Goal: Task Accomplishment & Management: Use online tool/utility

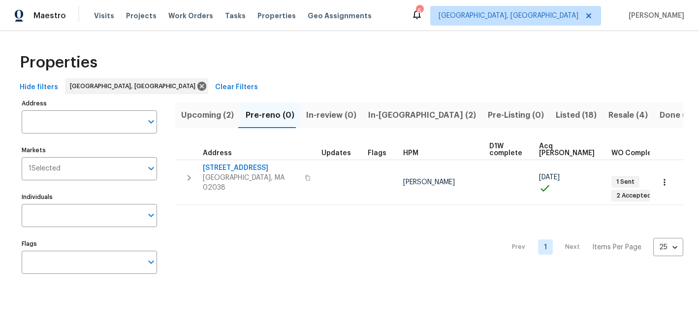
click at [556, 117] on span "Listed (18)" at bounding box center [576, 115] width 41 height 14
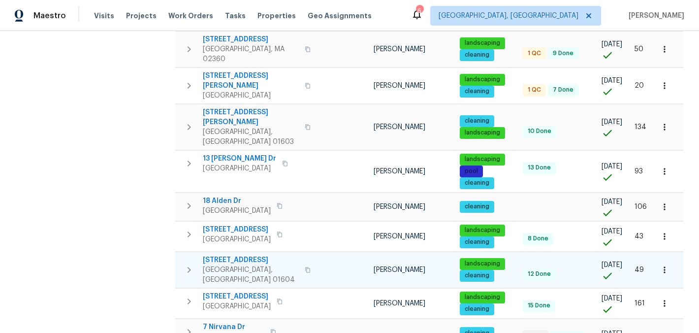
scroll to position [397, 0]
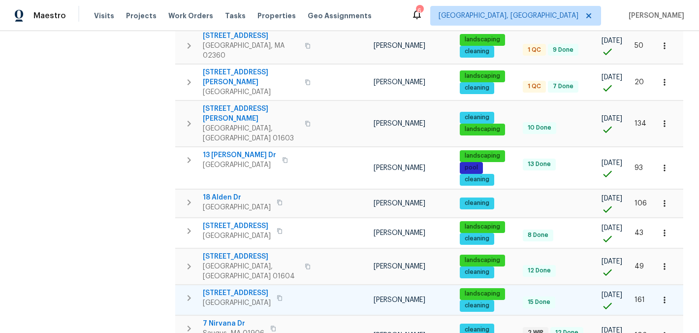
click at [218, 288] on span "[STREET_ADDRESS]" at bounding box center [237, 293] width 68 height 10
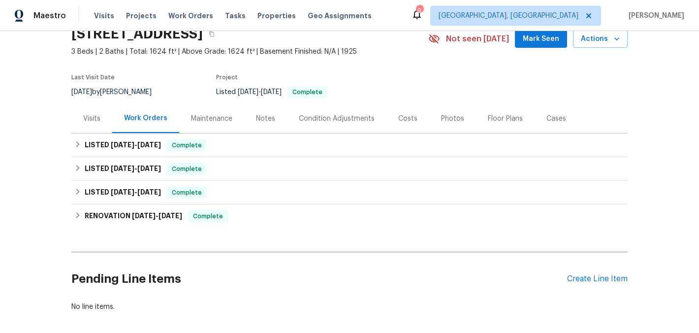
scroll to position [46, 0]
click at [258, 123] on div "Notes" at bounding box center [265, 117] width 43 height 29
click at [258, 86] on div "Project" at bounding box center [310, 80] width 189 height 12
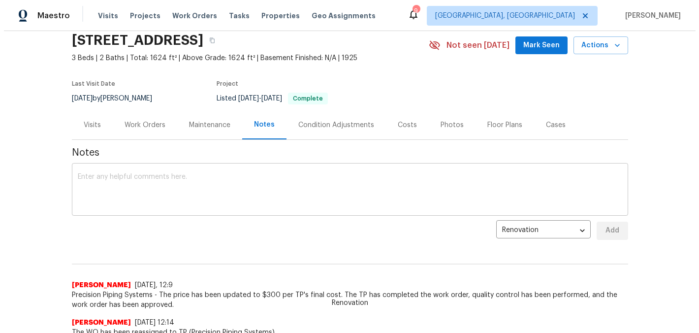
scroll to position [50, 0]
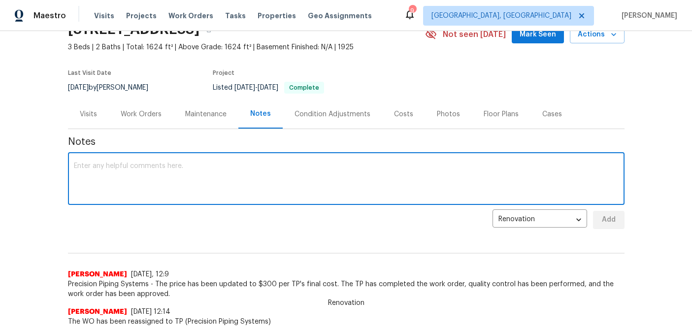
click at [171, 175] on textarea at bounding box center [346, 179] width 544 height 34
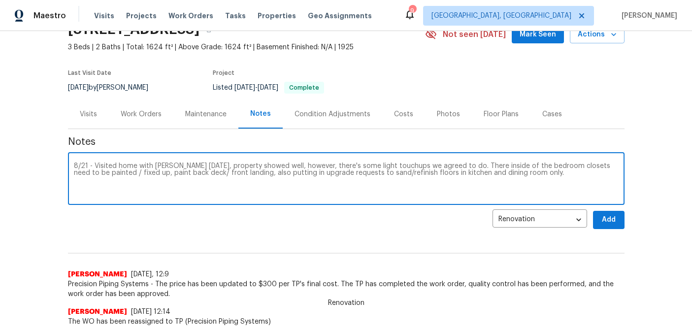
type textarea "8/21 - Visited home with Tom today, property showed well, however, there's some…"
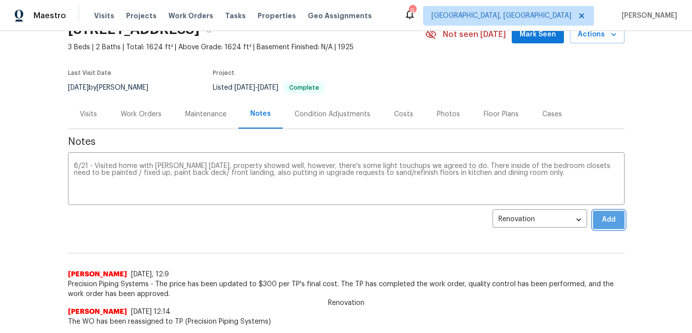
click at [611, 223] on span "Add" at bounding box center [609, 220] width 16 height 12
click at [611, 223] on div "Renovation f9a56329-c765-4482-8cfa-1e78bfc020c8 ​ Add" at bounding box center [346, 220] width 556 height 18
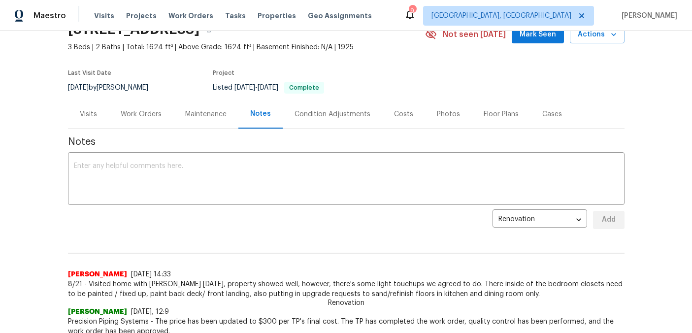
click at [124, 114] on div "Work Orders" at bounding box center [141, 114] width 41 height 10
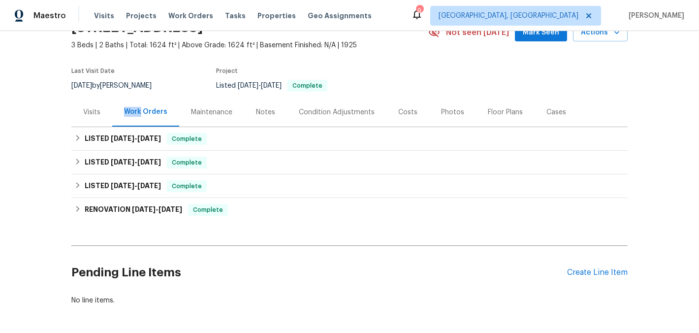
scroll to position [98, 0]
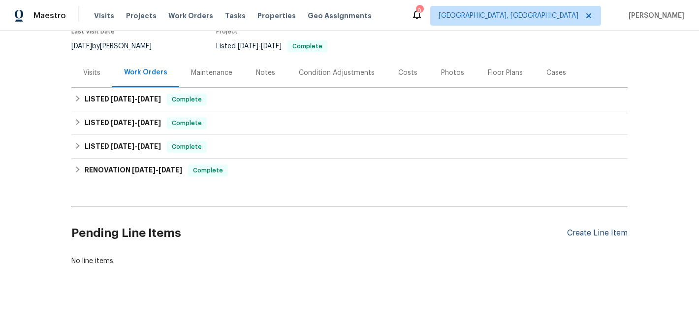
click at [595, 228] on div "Create Line Item" at bounding box center [597, 232] width 61 height 9
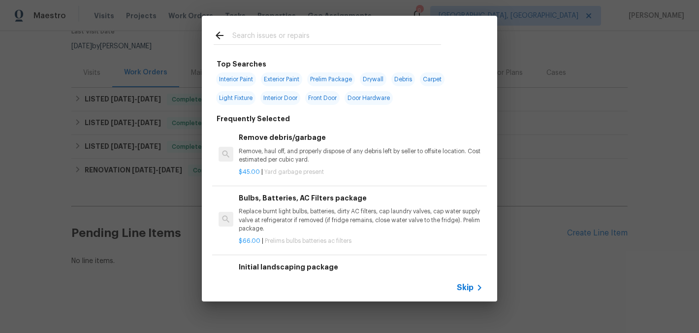
click at [443, 158] on p "Remove, haul off, and properly dispose of any debris left by seller to offsite …" at bounding box center [361, 155] width 244 height 17
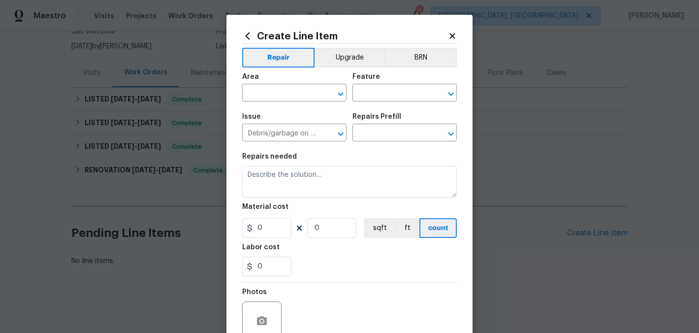
type input "Remove debris/garbage $45.00"
type textarea "Remove, haul off, and properly dispose of any debris left by seller to offsite …"
type input "45"
type input "1"
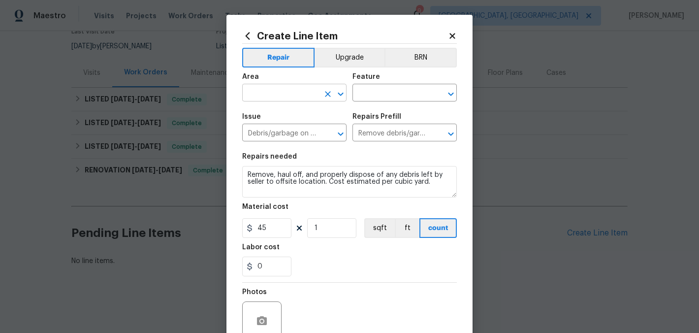
click at [301, 95] on input "text" at bounding box center [280, 93] width 77 height 15
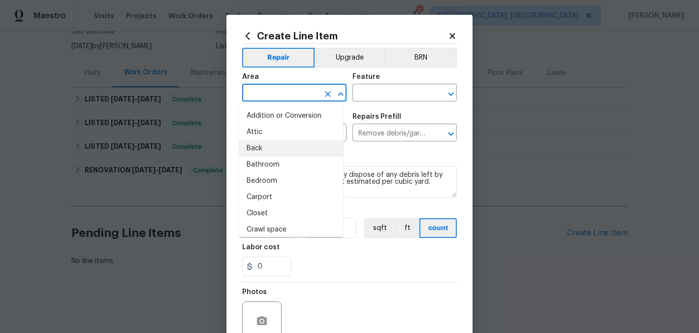
click at [305, 147] on li "Back" at bounding box center [291, 148] width 104 height 16
type input "Back"
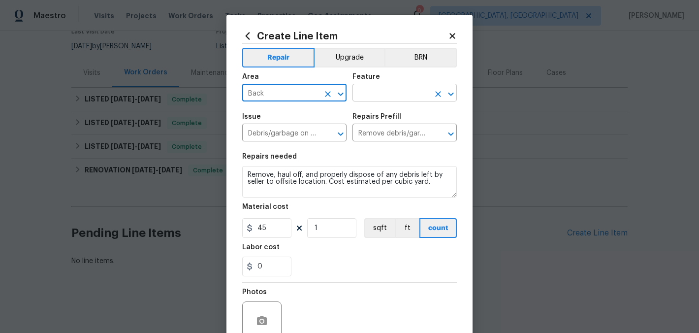
click at [407, 91] on input "text" at bounding box center [390, 93] width 77 height 15
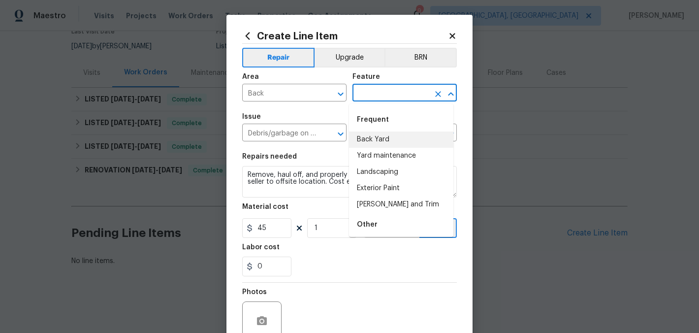
click at [410, 137] on li "Back Yard" at bounding box center [401, 139] width 104 height 16
type input "Back Yard"
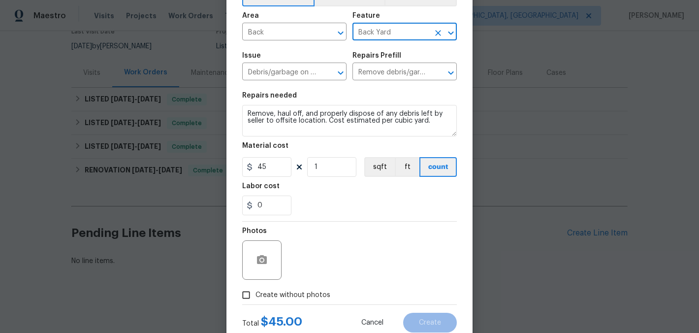
scroll to position [92, 0]
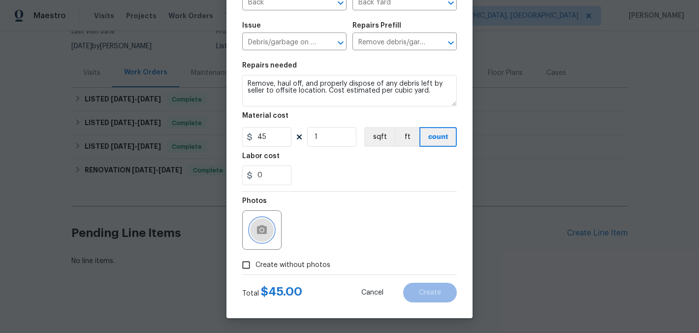
click at [266, 233] on button "button" at bounding box center [262, 230] width 24 height 24
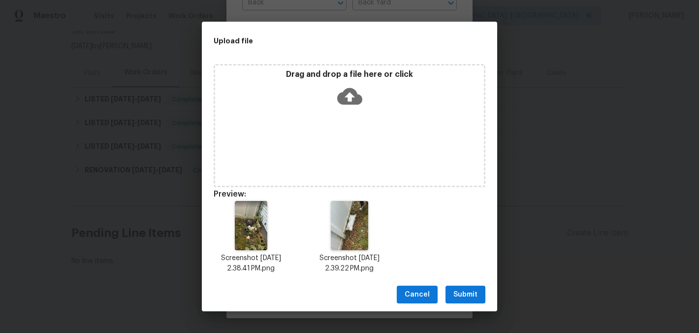
click at [475, 296] on span "Submit" at bounding box center [465, 294] width 24 height 12
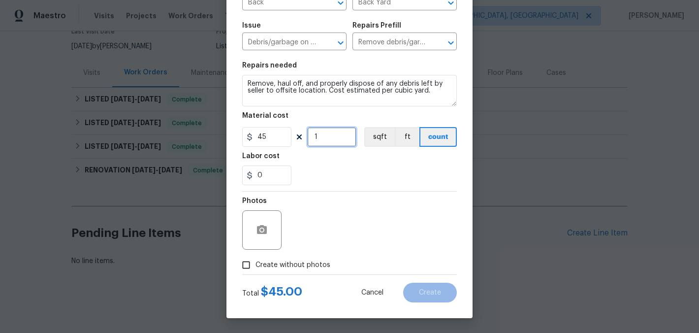
click at [333, 138] on input "1" at bounding box center [331, 137] width 49 height 20
type input "3"
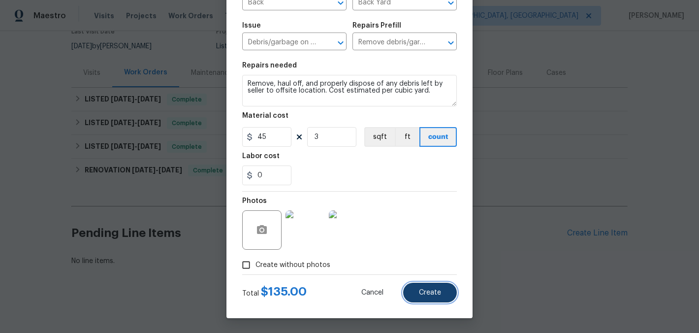
click at [434, 289] on span "Create" at bounding box center [430, 292] width 22 height 7
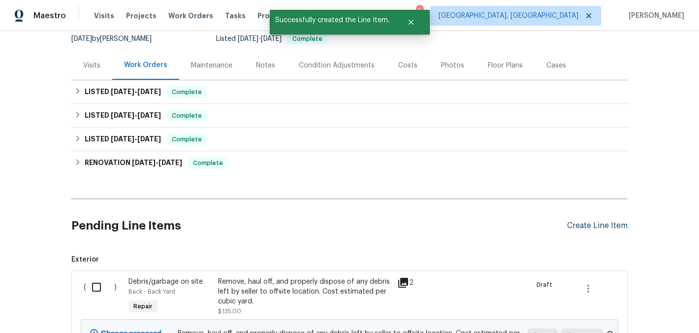
click at [589, 226] on div "Create Line Item" at bounding box center [597, 225] width 61 height 9
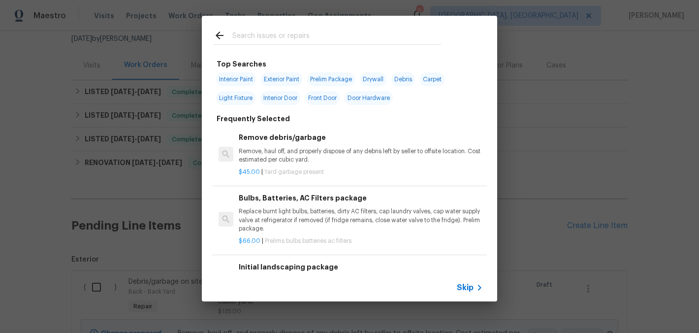
click at [289, 77] on span "Exterior Paint" at bounding box center [281, 79] width 41 height 14
type input "Exterior Paint"
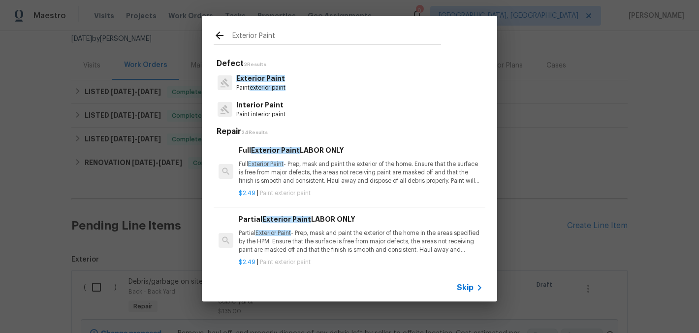
click at [259, 81] on span "Exterior Paint" at bounding box center [260, 78] width 49 height 7
click at [259, 127] on h5 "Repair 24 Results" at bounding box center [351, 132] width 269 height 10
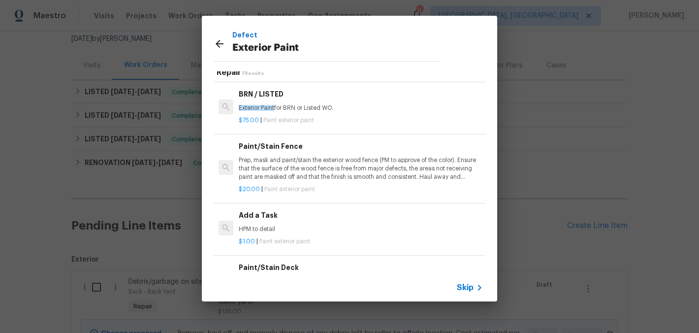
scroll to position [18, 0]
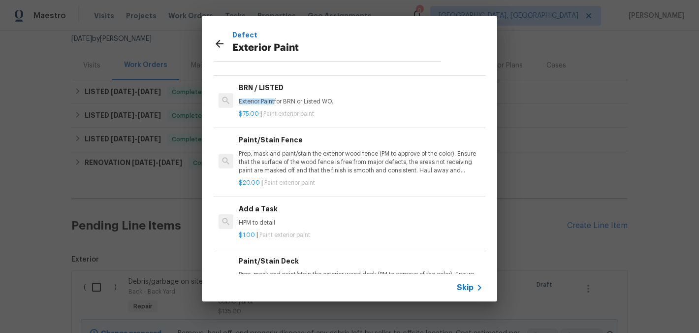
click at [293, 255] on h6 "Paint/Stain Deck" at bounding box center [361, 260] width 244 height 11
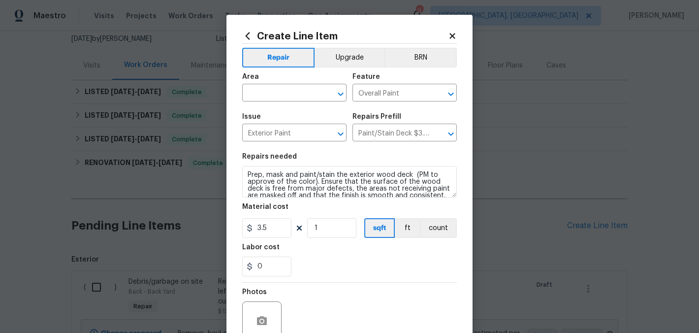
click at [293, 255] on div "Repair Upgrade BRN Area ​ Feature Overall Paint ​ Issue Exterior Paint ​ Repair…" at bounding box center [349, 204] width 215 height 321
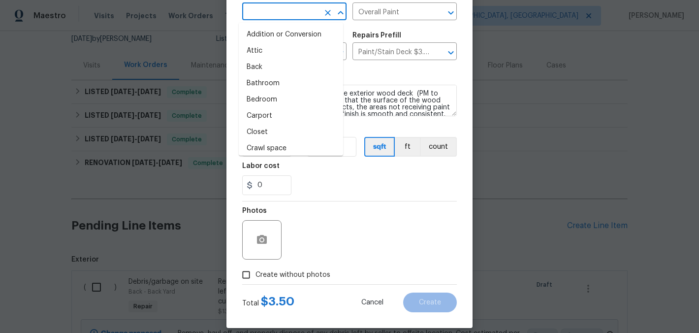
click at [286, 17] on input "text" at bounding box center [280, 12] width 77 height 15
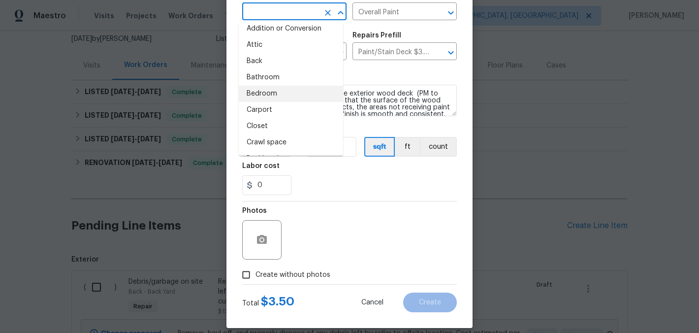
scroll to position [87, 0]
click at [300, 93] on li "Deck / Balcony" at bounding box center [291, 94] width 104 height 16
type input "Deck / Balcony"
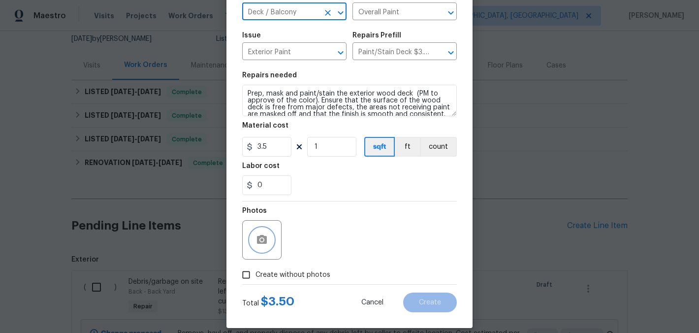
click at [267, 245] on button "button" at bounding box center [262, 240] width 24 height 24
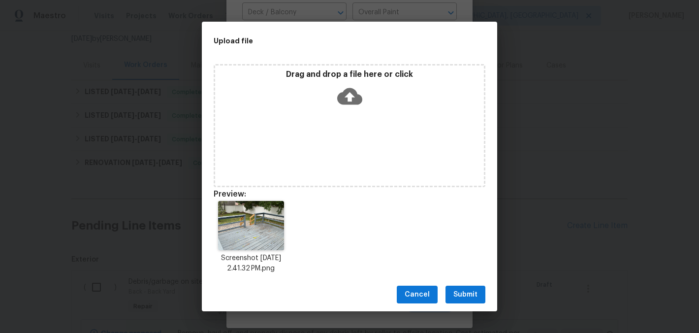
click at [665, 102] on div "Upload file Drag and drop a file here or click Preview: Screenshot 2025-08-21 a…" at bounding box center [349, 166] width 699 height 333
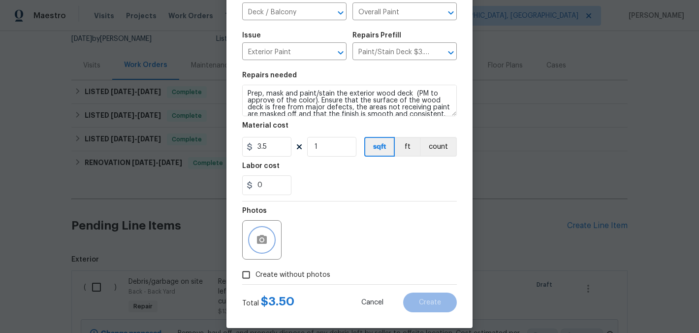
click at [258, 245] on icon "button" at bounding box center [262, 240] width 12 height 12
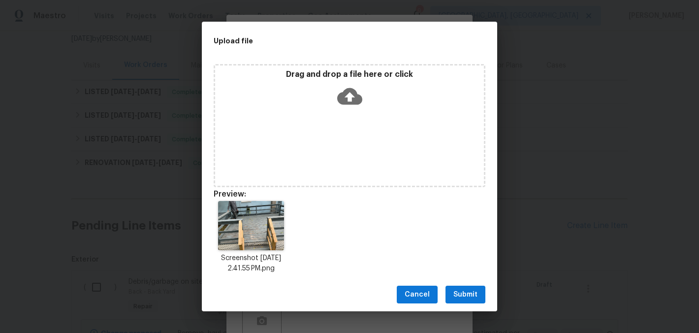
scroll to position [81, 0]
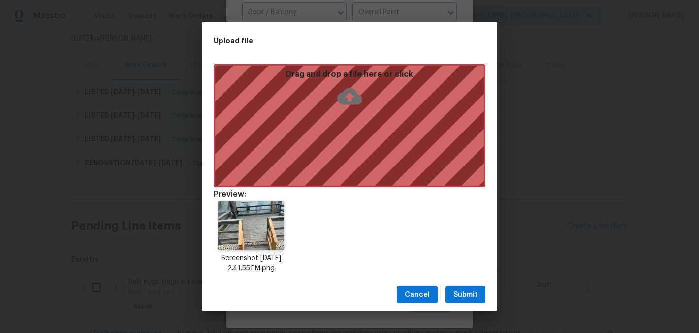
click at [338, 150] on div "Drag and drop a file here or click" at bounding box center [350, 125] width 272 height 123
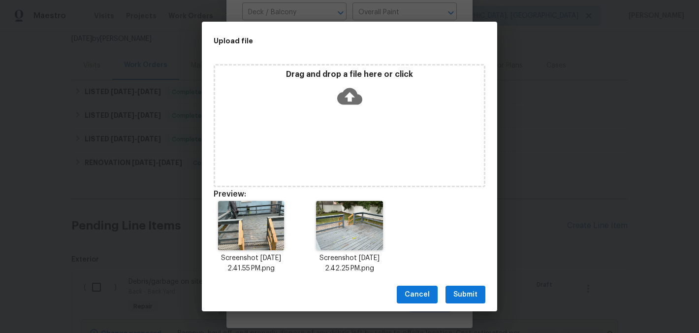
click at [467, 290] on span "Submit" at bounding box center [465, 294] width 24 height 12
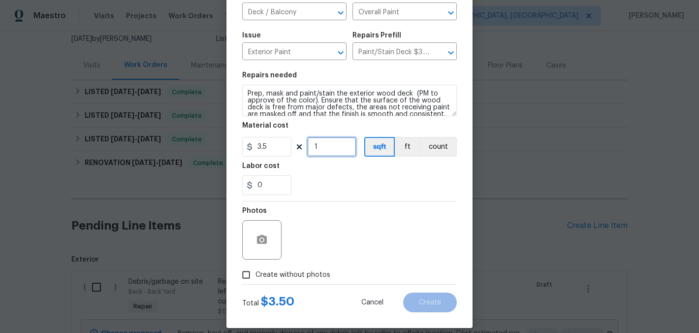
click at [318, 148] on input "1" at bounding box center [331, 147] width 49 height 20
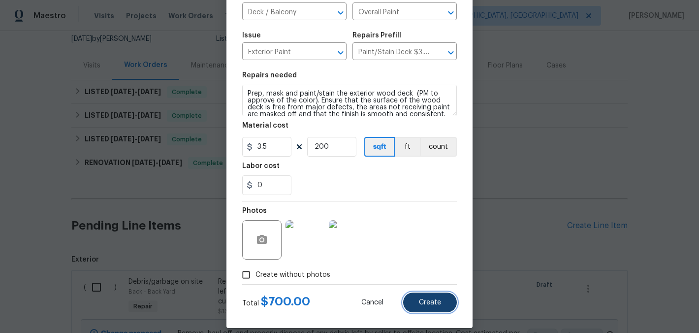
click at [431, 308] on button "Create" at bounding box center [430, 302] width 54 height 20
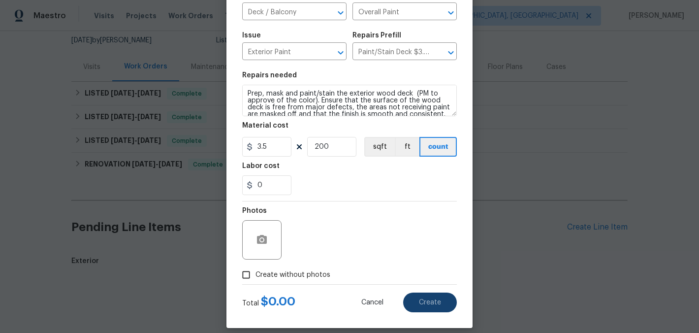
type input "0"
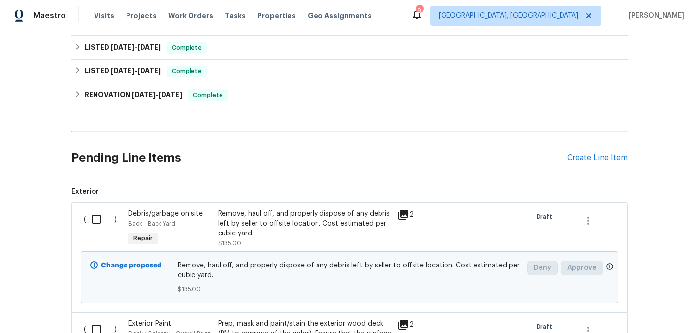
scroll to position [281, 0]
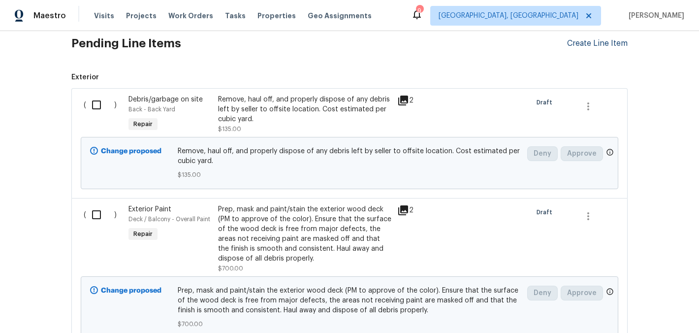
click at [570, 46] on div "Create Line Item" at bounding box center [597, 43] width 61 height 9
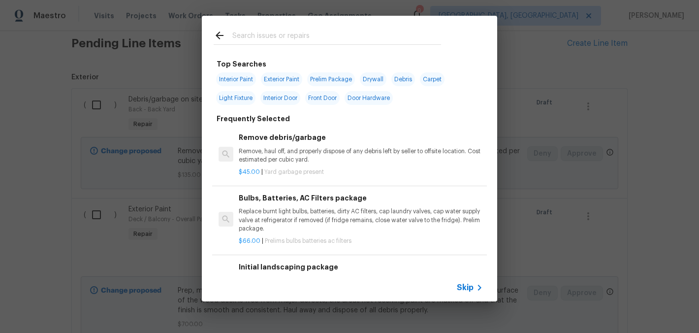
click at [291, 39] on input "text" at bounding box center [336, 37] width 209 height 15
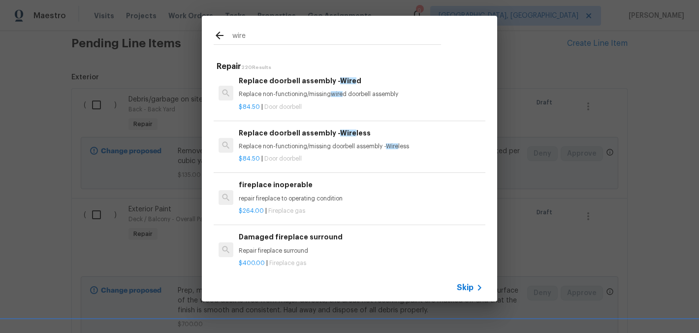
scroll to position [0, 0]
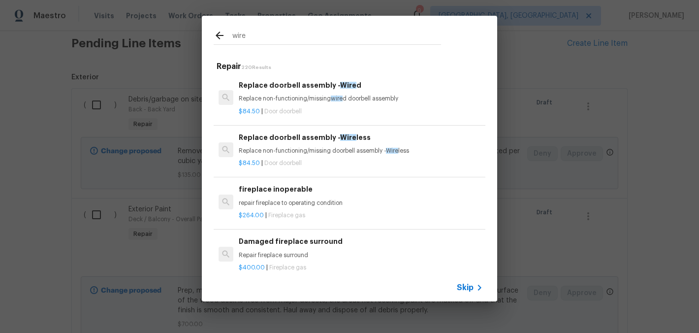
click at [239, 44] on input "wire" at bounding box center [336, 37] width 209 height 15
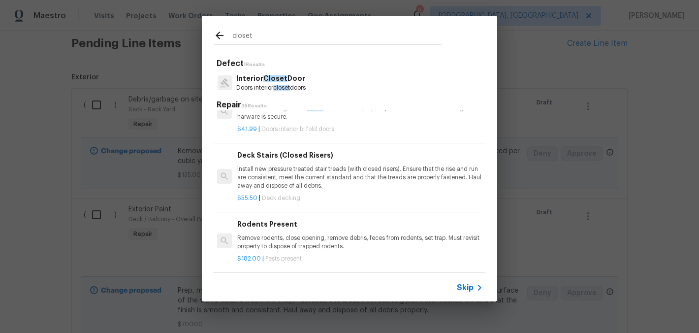
scroll to position [530, 1]
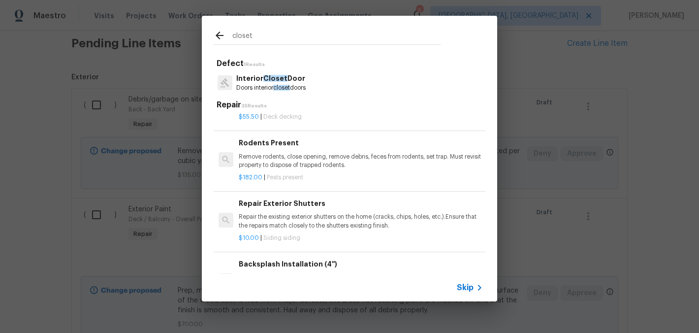
type input "closet"
click at [286, 90] on span "closet" at bounding box center [281, 88] width 17 height 6
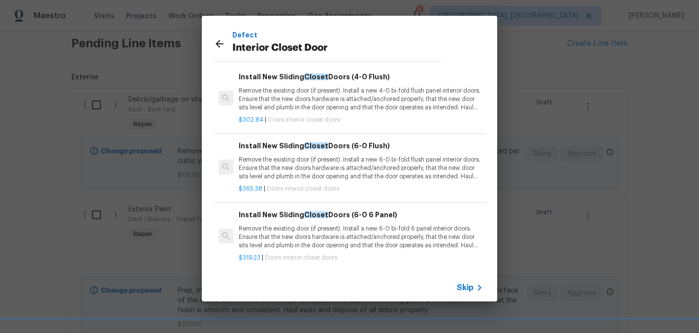
scroll to position [0, 0]
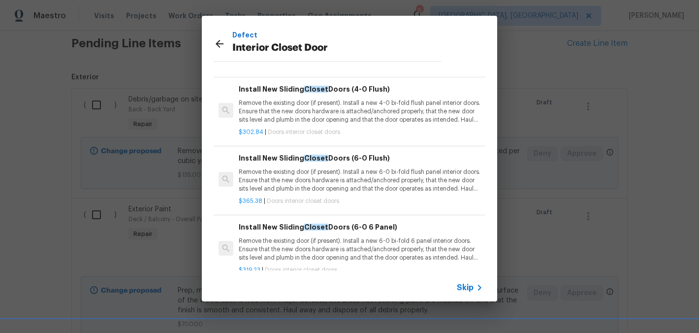
click at [312, 118] on p "Remove the existing door (if present). Install a new 4-0 bi-fold flush panel in…" at bounding box center [361, 111] width 244 height 25
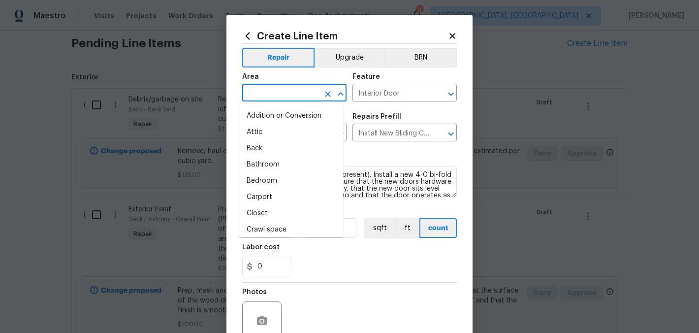
click at [275, 96] on input "text" at bounding box center [280, 93] width 77 height 15
click at [274, 177] on li "Bedroom" at bounding box center [291, 181] width 104 height 16
type input "Bedroom"
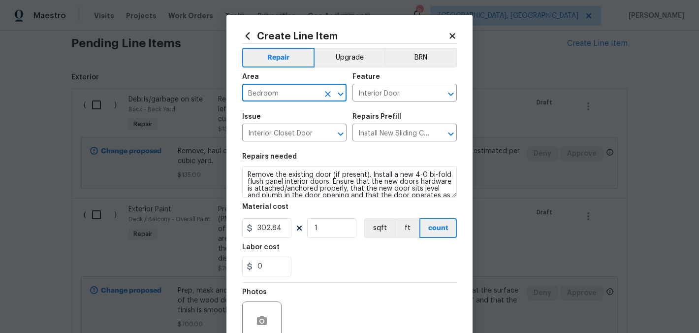
scroll to position [92, 0]
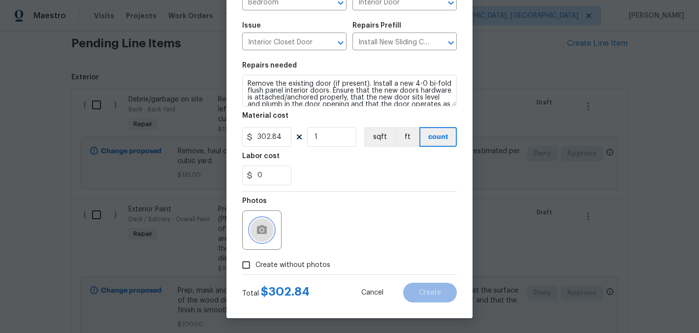
click at [266, 234] on button "button" at bounding box center [262, 230] width 24 height 24
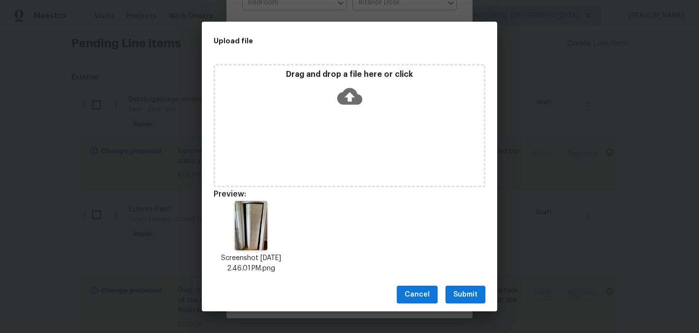
click at [466, 298] on span "Submit" at bounding box center [465, 294] width 24 height 12
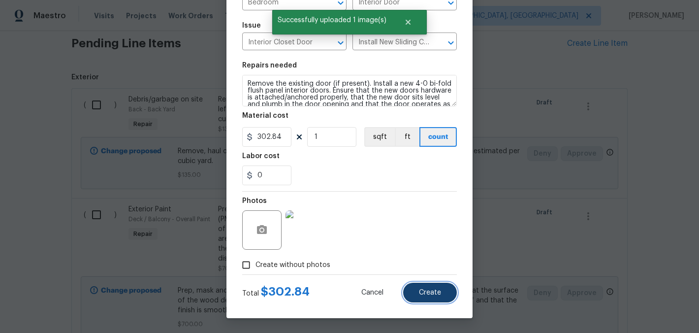
click at [430, 294] on span "Create" at bounding box center [430, 292] width 22 height 7
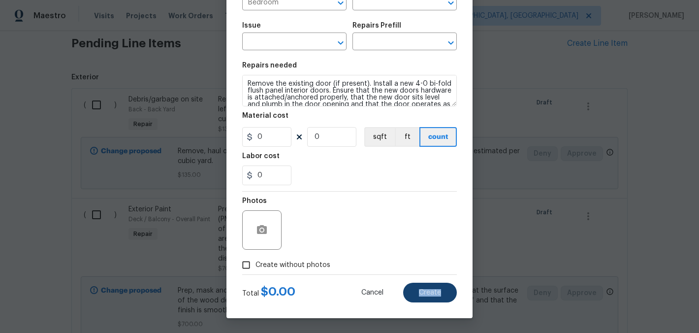
type input "0"
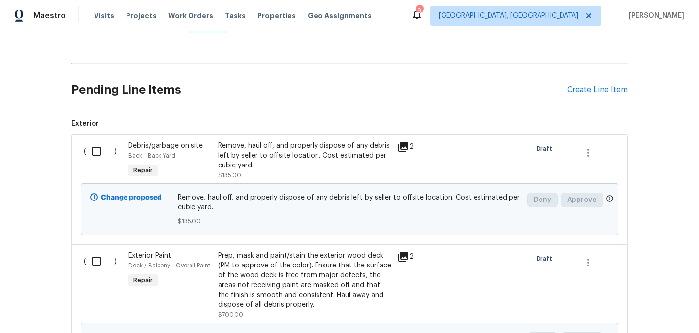
scroll to position [229, 0]
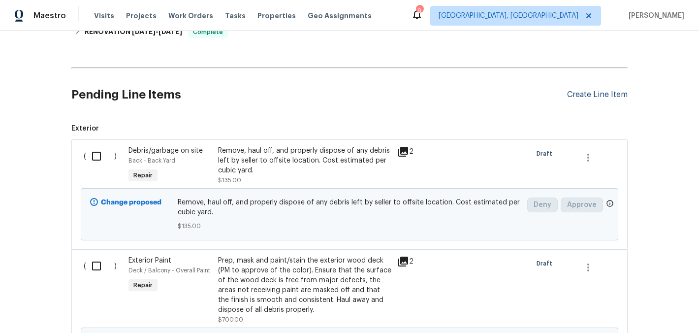
click at [584, 94] on div "Create Line Item" at bounding box center [597, 94] width 61 height 9
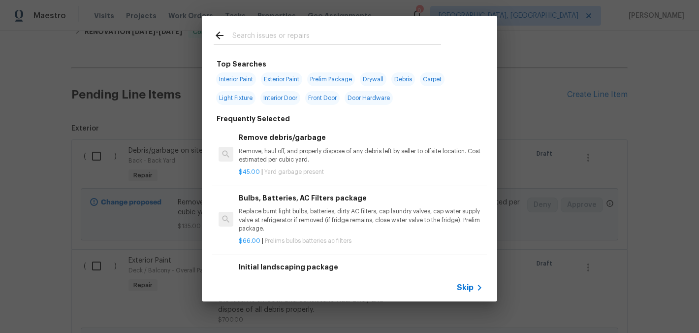
click at [226, 81] on span "Interior Paint" at bounding box center [236, 79] width 40 height 14
type input "Interior Paint"
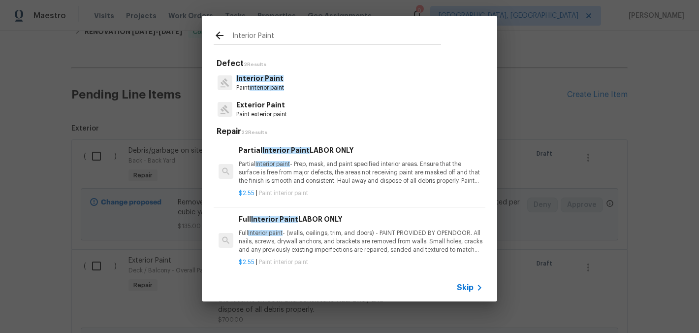
click at [313, 86] on div "Interior Paint Paint interior paint" at bounding box center [350, 82] width 272 height 27
click at [263, 85] on span "interior paint" at bounding box center [267, 88] width 34 height 6
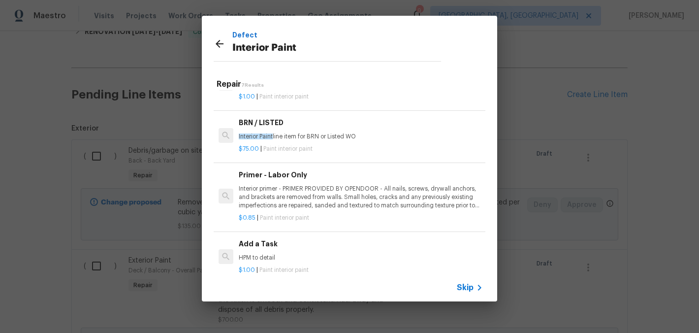
scroll to position [178, 0]
click at [283, 253] on p "HPM to detail" at bounding box center [361, 257] width 244 height 8
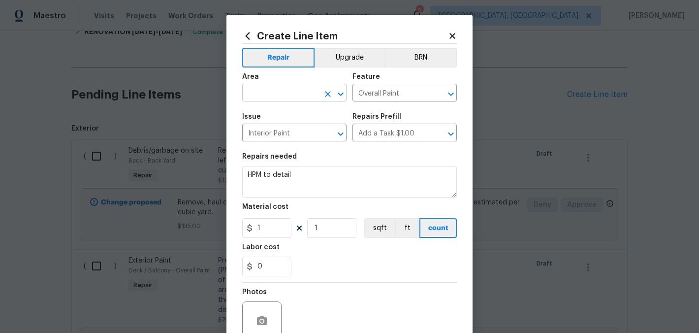
click at [266, 95] on input "text" at bounding box center [280, 93] width 77 height 15
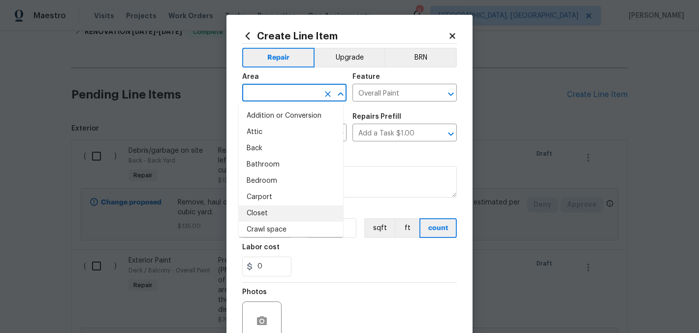
click at [285, 211] on li "Closet" at bounding box center [291, 213] width 104 height 16
type input "Closet"
click at [285, 211] on div "Material cost" at bounding box center [349, 209] width 215 height 13
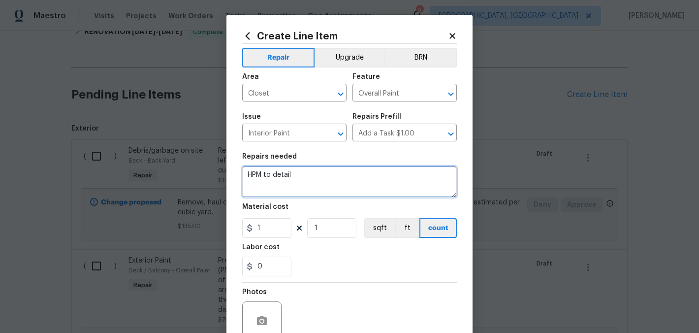
click at [305, 183] on textarea "HPM to detail" at bounding box center [349, 182] width 215 height 32
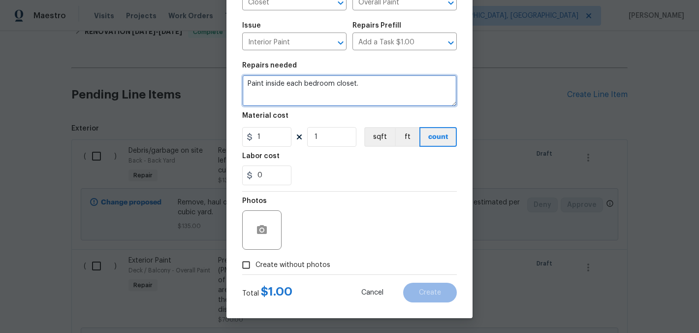
type textarea "Paint inside each bedroom closet."
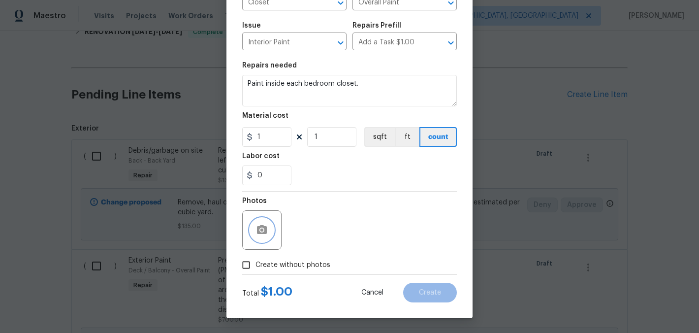
click at [250, 230] on button "button" at bounding box center [262, 230] width 24 height 24
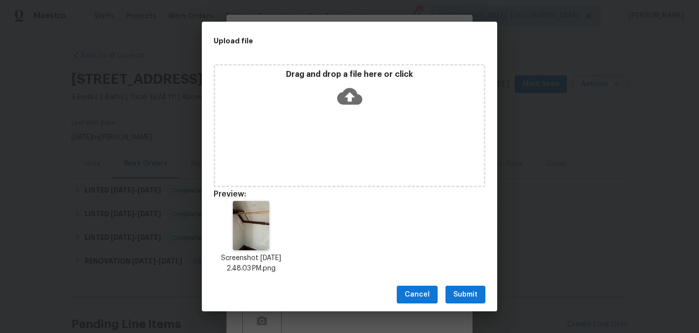
scroll to position [92, 0]
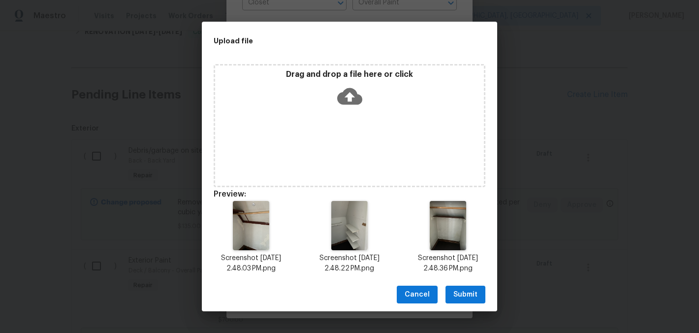
click at [426, 292] on span "Cancel" at bounding box center [417, 294] width 25 height 12
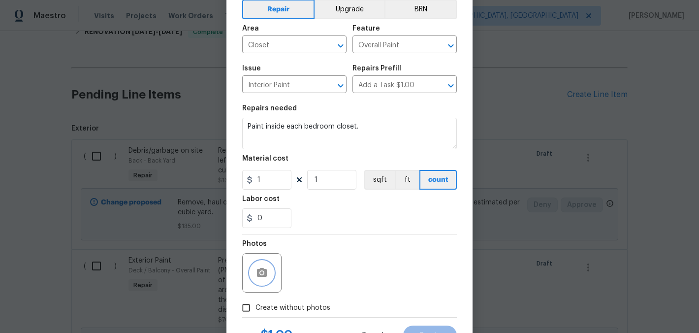
scroll to position [0, 0]
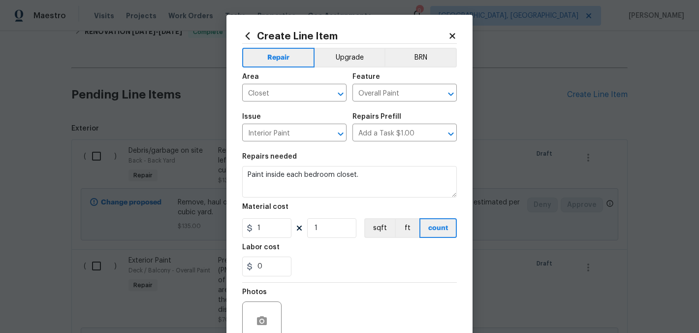
click at [242, 34] on icon at bounding box center [247, 36] width 11 height 11
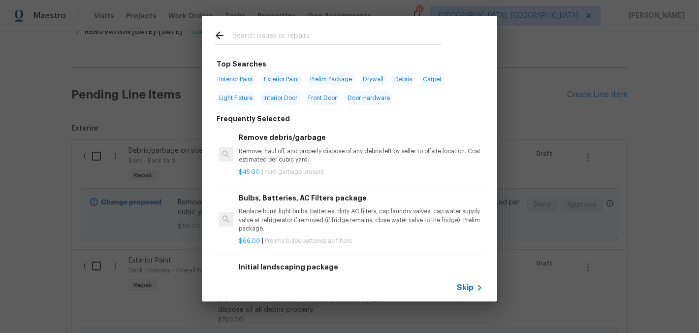
click at [229, 78] on span "Interior Paint" at bounding box center [236, 79] width 40 height 14
type input "Interior Paint"
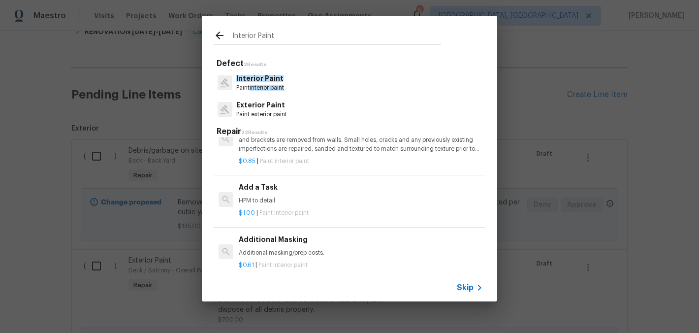
scroll to position [408, 0]
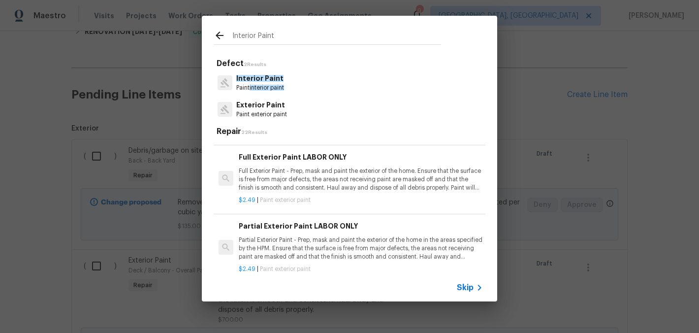
click at [264, 82] on span "Interior Paint" at bounding box center [259, 78] width 47 height 7
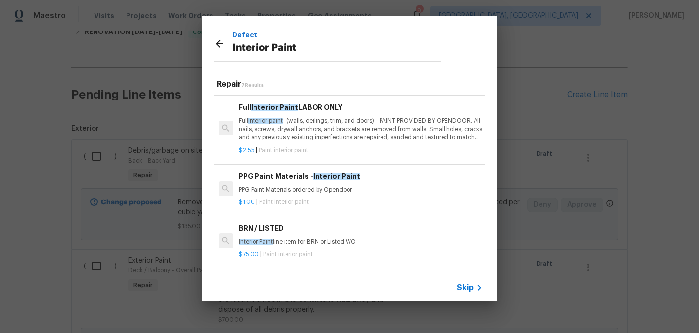
scroll to position [0, 0]
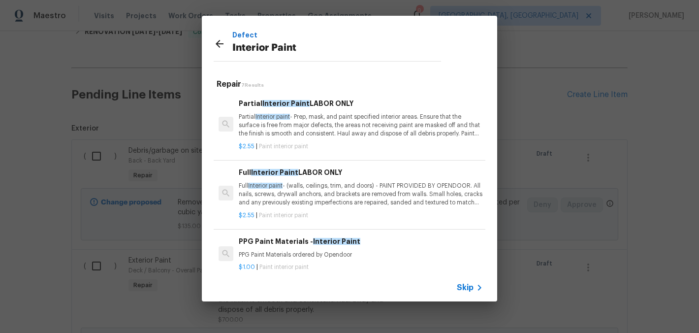
click at [410, 137] on p "Partial Interior paint - Prep, mask, and paint specified interior areas. Ensure…" at bounding box center [361, 125] width 244 height 25
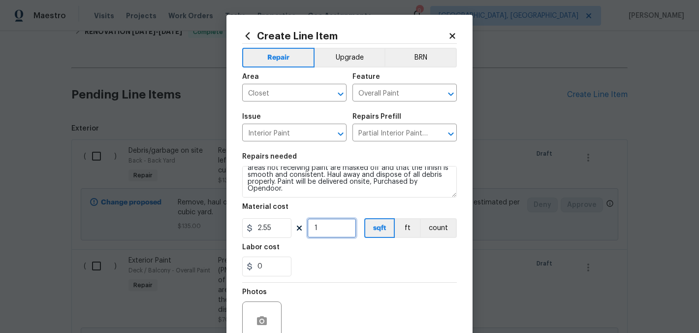
drag, startPoint x: 318, startPoint y: 231, endPoint x: 311, endPoint y: 229, distance: 7.6
click at [311, 229] on input "1" at bounding box center [331, 228] width 49 height 20
type input "200"
click at [396, 261] on div "0" at bounding box center [349, 266] width 215 height 20
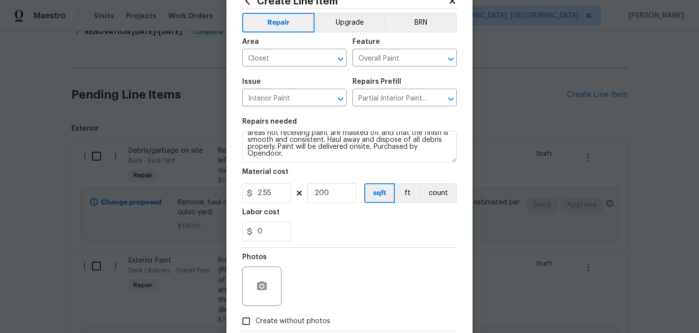
scroll to position [73, 0]
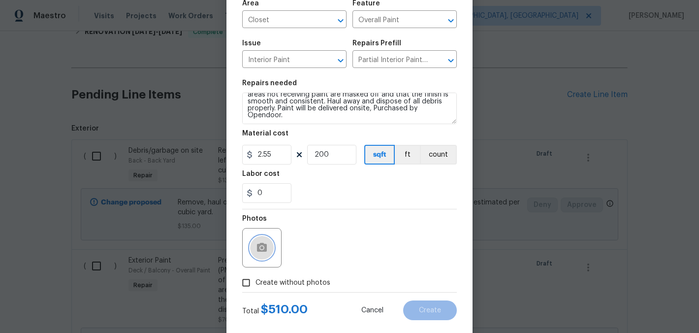
click at [260, 247] on circle "button" at bounding box center [261, 247] width 3 height 3
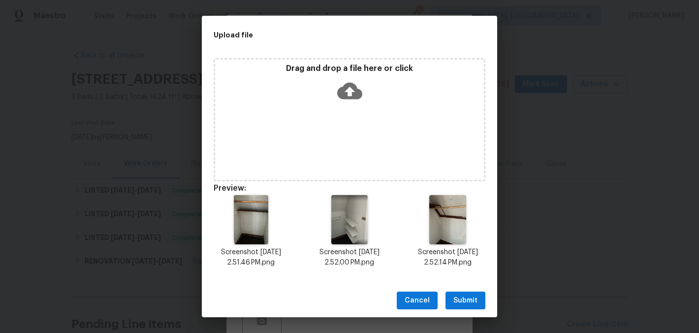
scroll to position [21, 0]
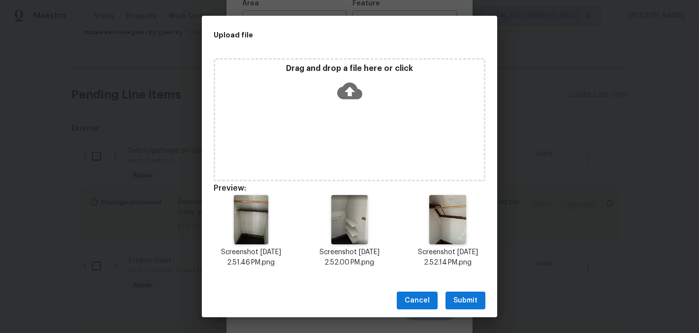
click at [472, 309] on div "Cancel Submit" at bounding box center [349, 301] width 295 height 34
click at [472, 303] on span "Submit" at bounding box center [465, 300] width 24 height 12
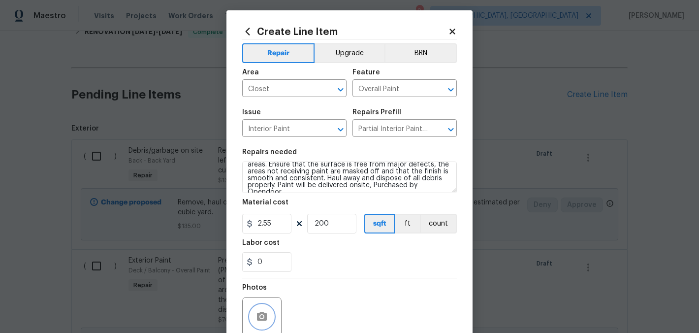
scroll to position [0, 0]
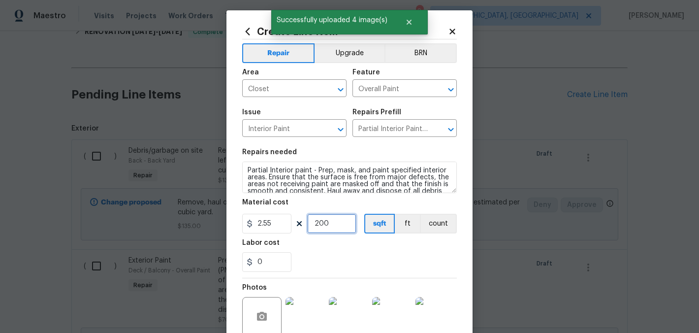
drag, startPoint x: 316, startPoint y: 223, endPoint x: 341, endPoint y: 226, distance: 25.3
click at [341, 226] on input "200" at bounding box center [331, 224] width 49 height 20
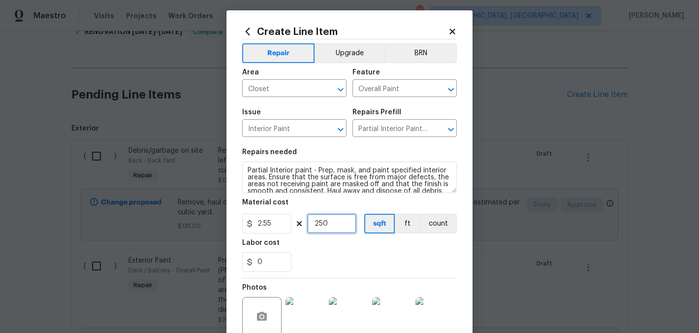
type input "250"
click at [354, 255] on div "0" at bounding box center [349, 262] width 215 height 20
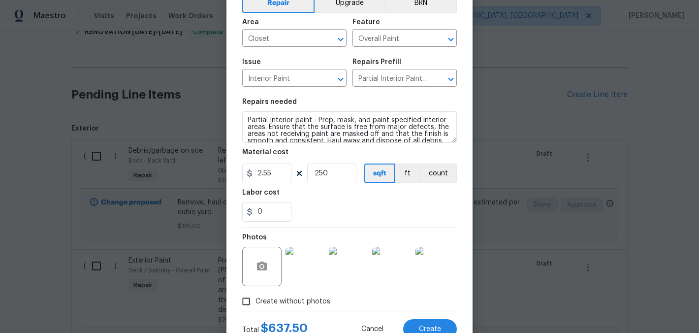
scroll to position [18, 0]
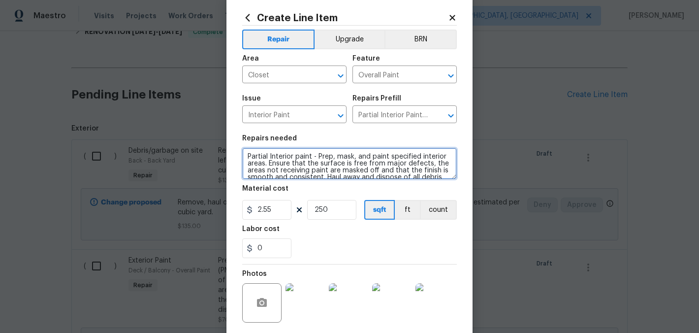
click at [242, 157] on textarea "Partial Interior paint - Prep, mask, and paint specified interior areas. Ensure…" at bounding box center [349, 164] width 215 height 32
click at [252, 158] on textarea "Partial Interior paint - Prep, mask, and paint specified interior areas. Ensure…" at bounding box center [349, 164] width 215 height 32
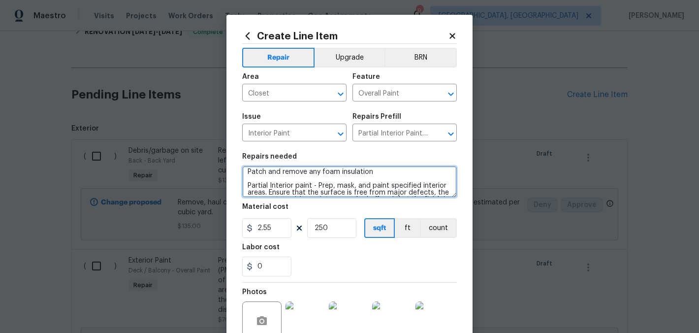
scroll to position [0, 0]
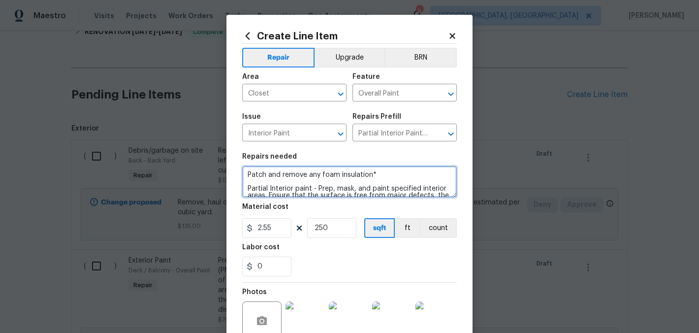
click at [242, 173] on textarea "Patch and remove any foam insulation* Partial Interior paint - Prep, mask, and …" at bounding box center [349, 182] width 215 height 32
click at [242, 180] on textarea "Patch and remove any foam insulation* Partial Interior paint - Prep, mask, and …" at bounding box center [349, 182] width 215 height 32
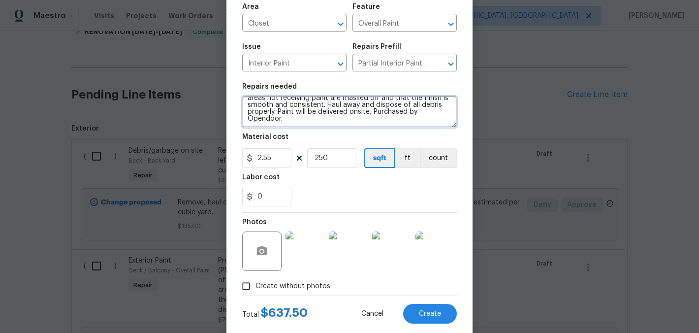
scroll to position [92, 0]
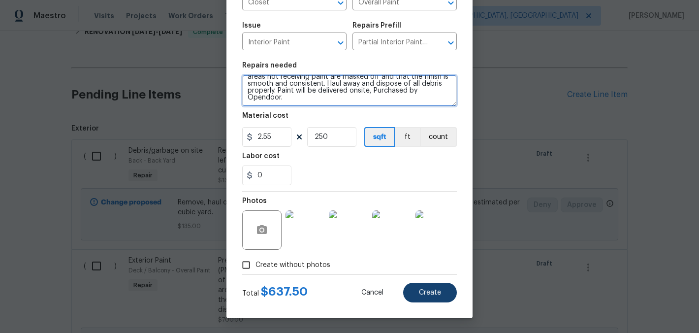
type textarea "*Patch and remove any foam insulation* Partial Interior paint - Prep, mask, and…"
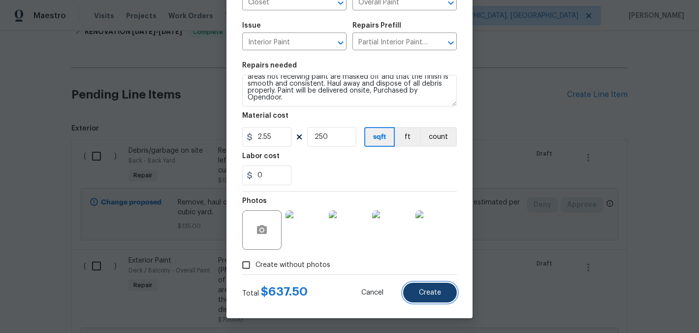
click at [433, 299] on button "Create" at bounding box center [430, 293] width 54 height 20
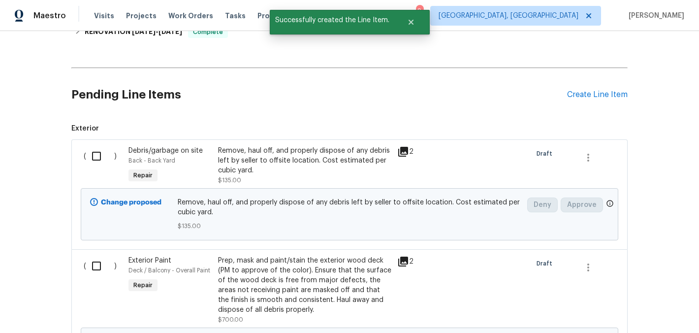
click at [587, 101] on div "Pending Line Items Create Line Item" at bounding box center [349, 95] width 556 height 46
click at [588, 97] on div "Create Line Item" at bounding box center [597, 94] width 61 height 9
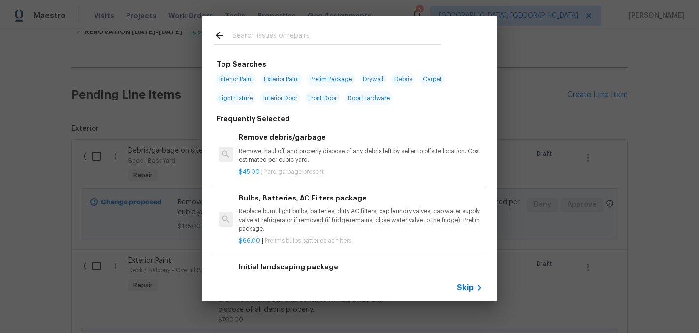
click at [279, 39] on input "text" at bounding box center [336, 37] width 209 height 15
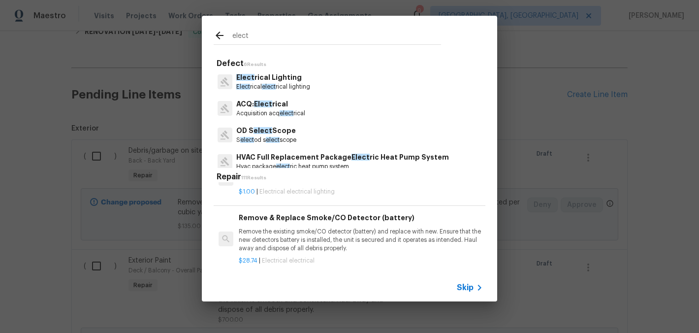
scroll to position [0, 0]
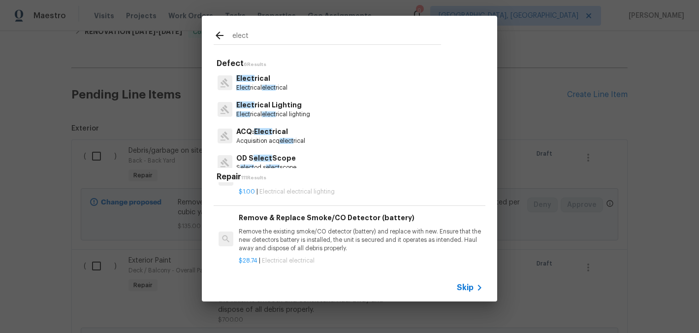
type input "elect"
click at [290, 81] on div "Elect rical Elect rical elect rical" at bounding box center [350, 82] width 272 height 27
click at [257, 84] on p "Elect rical elect rical" at bounding box center [261, 88] width 51 height 8
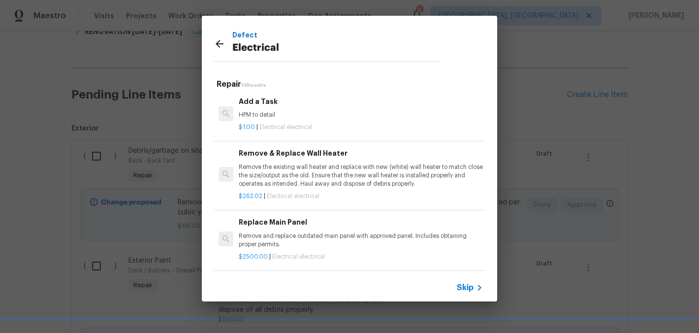
scroll to position [808, 0]
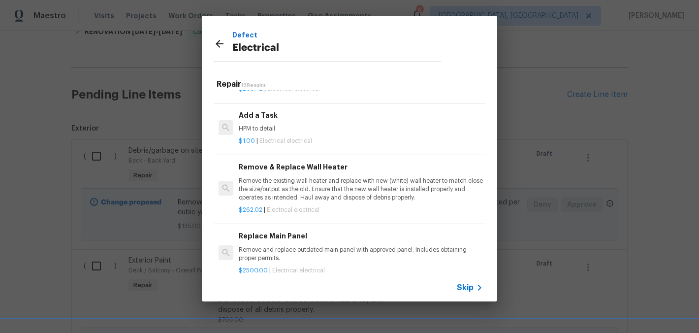
click at [297, 133] on p "HPM to detail" at bounding box center [361, 129] width 244 height 8
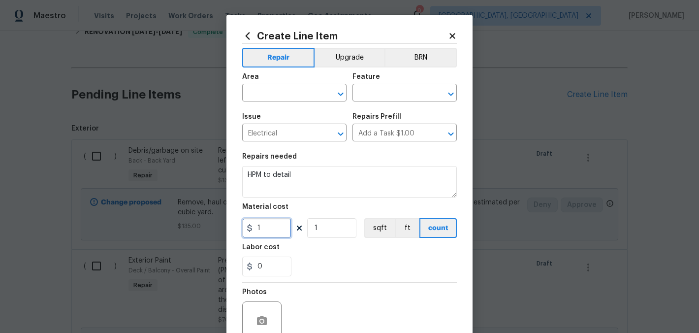
drag, startPoint x: 280, startPoint y: 230, endPoint x: 226, endPoint y: 226, distance: 53.3
click at [226, 226] on div "Create Line Item Repair Upgrade BRN Area ​ Feature ​ Issue Electrical ​ Repairs…" at bounding box center [349, 212] width 246 height 394
type input "25"
click at [270, 93] on input "text" at bounding box center [280, 93] width 77 height 15
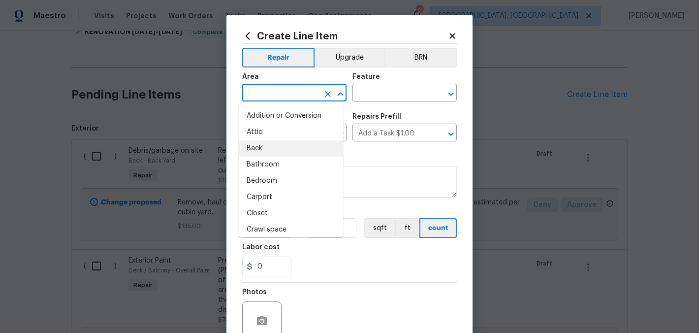
click at [275, 146] on li "Back" at bounding box center [291, 148] width 104 height 16
type input "Back"
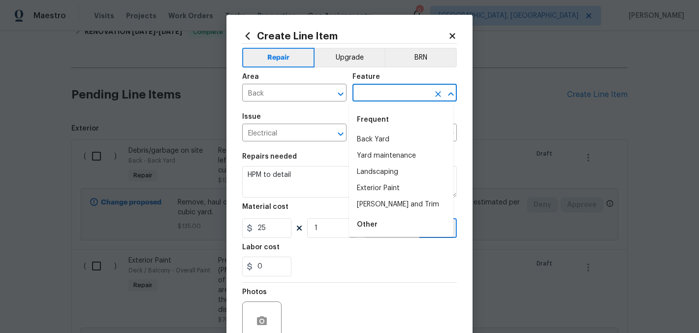
click at [369, 96] on input "text" at bounding box center [390, 93] width 77 height 15
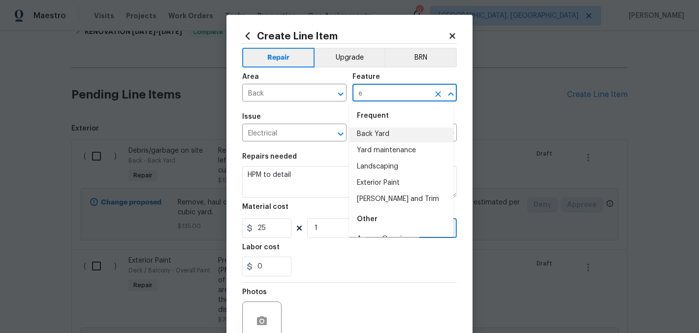
scroll to position [0, 0]
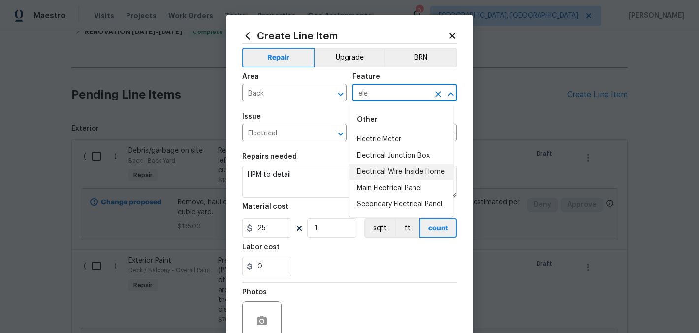
click at [403, 166] on li "Electrical Wire Inside Home" at bounding box center [401, 172] width 104 height 16
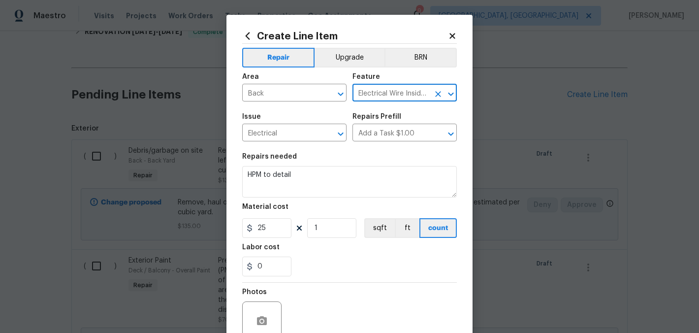
type input "Electrical Wire Inside Home"
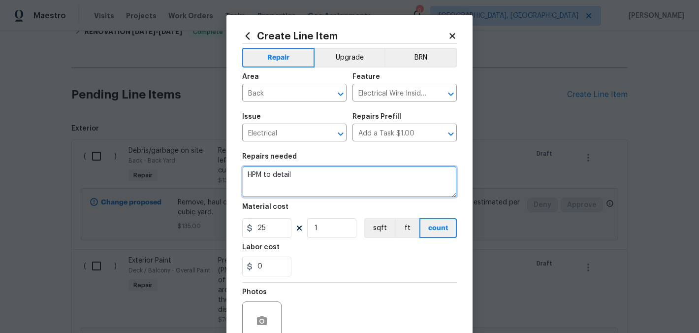
click at [336, 178] on textarea "HPM to detail" at bounding box center [349, 182] width 215 height 32
click at [314, 176] on textarea "HPM to detail" at bounding box center [349, 182] width 215 height 32
click at [314, 175] on textarea "HPM to detail" at bounding box center [349, 182] width 215 height 32
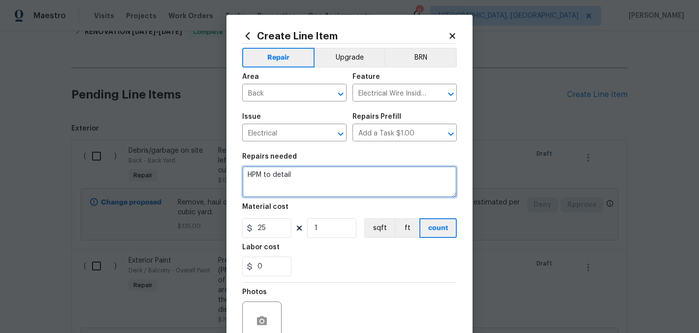
click at [314, 175] on textarea "HPM to detail" at bounding box center [349, 182] width 215 height 32
click at [314, 176] on textarea "HPM to detail" at bounding box center [349, 182] width 215 height 32
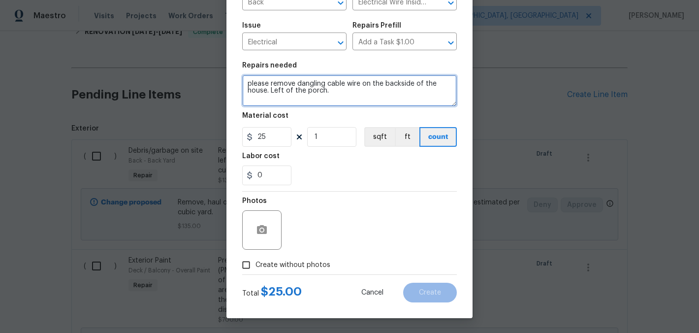
type textarea "please remove dangling cable wire on the backside of the house. Left of the por…"
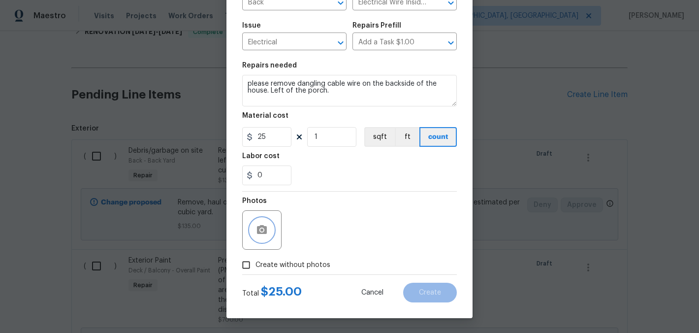
click at [257, 228] on icon "button" at bounding box center [262, 229] width 10 height 9
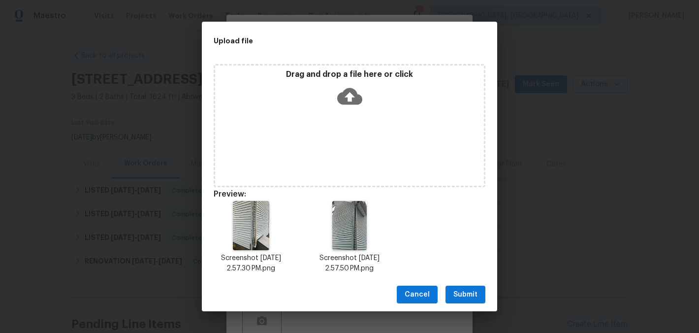
scroll to position [92, 0]
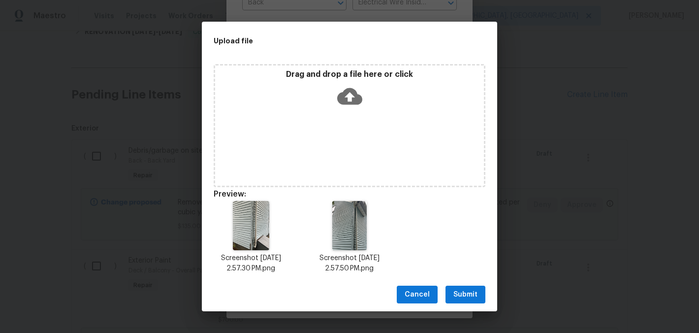
click at [456, 296] on span "Submit" at bounding box center [465, 294] width 24 height 12
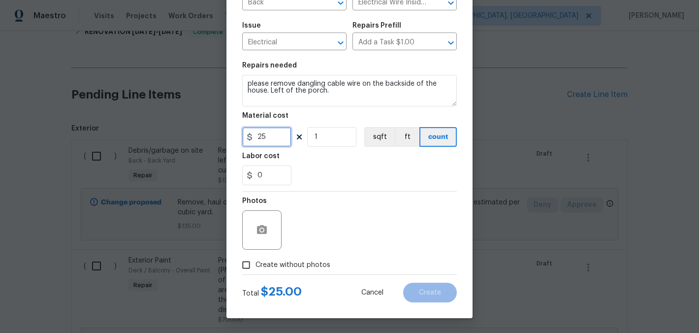
drag, startPoint x: 274, startPoint y: 141, endPoint x: 250, endPoint y: 139, distance: 23.8
click at [250, 139] on input "25" at bounding box center [266, 137] width 49 height 20
type input "50"
click at [330, 162] on div "Labor cost" at bounding box center [349, 159] width 215 height 13
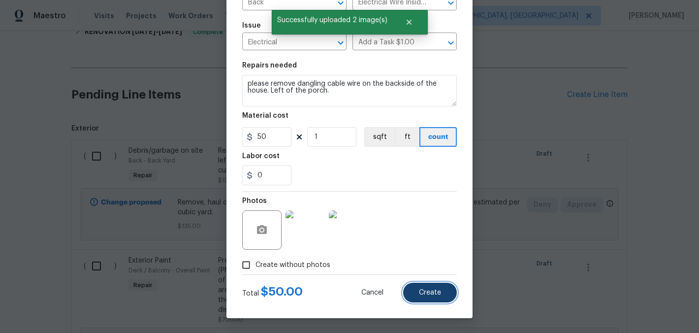
click at [410, 295] on button "Create" at bounding box center [430, 293] width 54 height 20
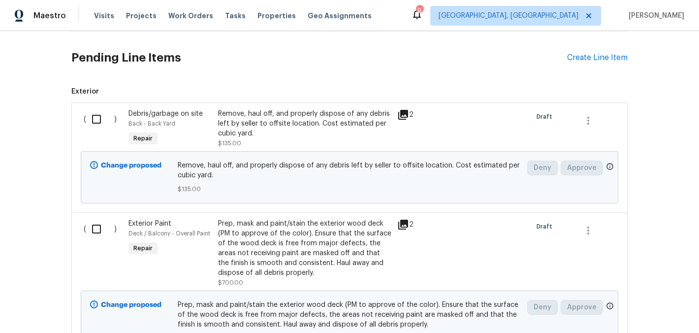
scroll to position [265, 0]
click at [90, 118] on input "checkbox" at bounding box center [100, 120] width 28 height 21
click at [89, 122] on input "checkbox" at bounding box center [100, 120] width 28 height 21
checkbox input "true"
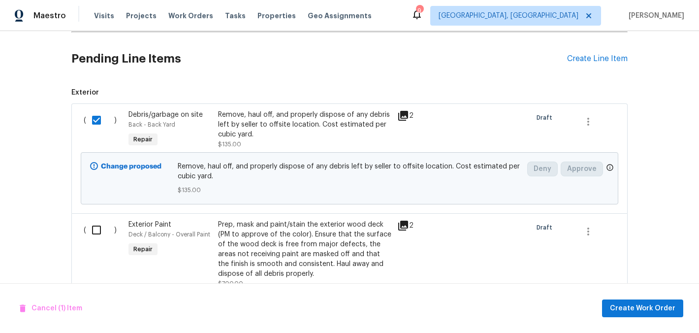
click at [97, 225] on input "checkbox" at bounding box center [100, 230] width 28 height 21
checkbox input "true"
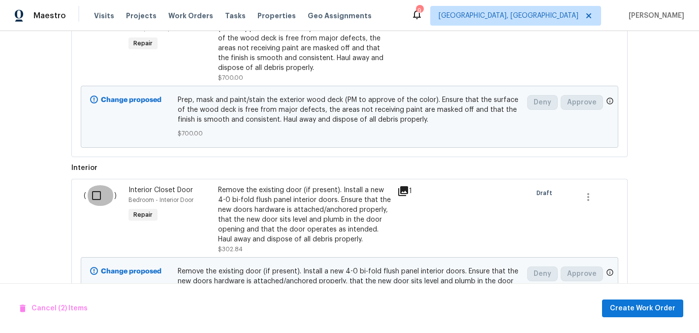
click at [97, 204] on input "checkbox" at bounding box center [100, 195] width 28 height 21
checkbox input "true"
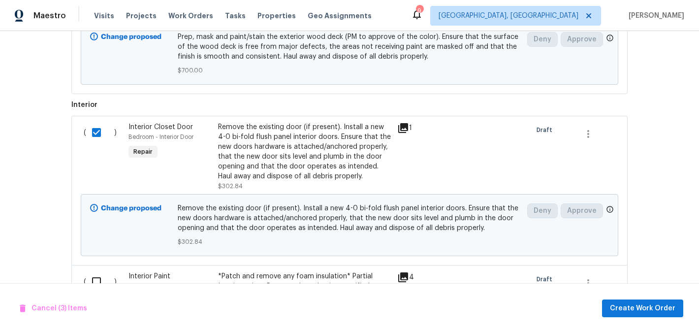
scroll to position [662, 0]
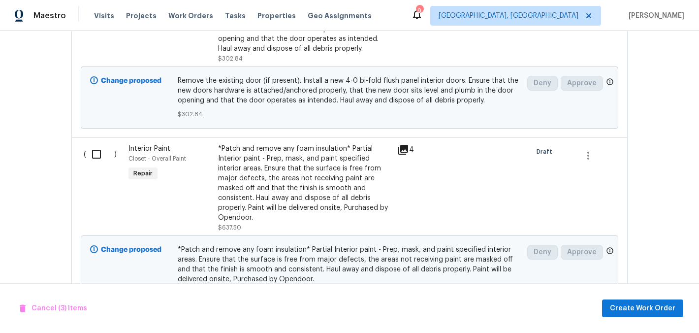
click at [97, 163] on input "checkbox" at bounding box center [100, 154] width 28 height 21
checkbox input "true"
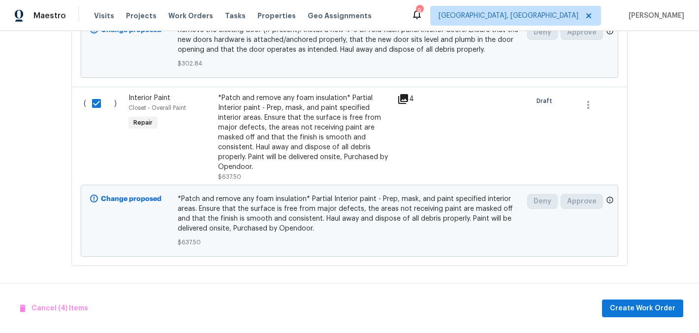
scroll to position [721, 0]
click at [643, 313] on span "Create Work Order" at bounding box center [642, 308] width 65 height 12
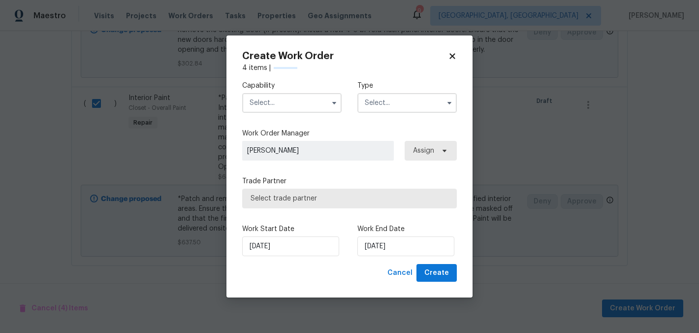
click at [275, 106] on input "text" at bounding box center [291, 103] width 99 height 20
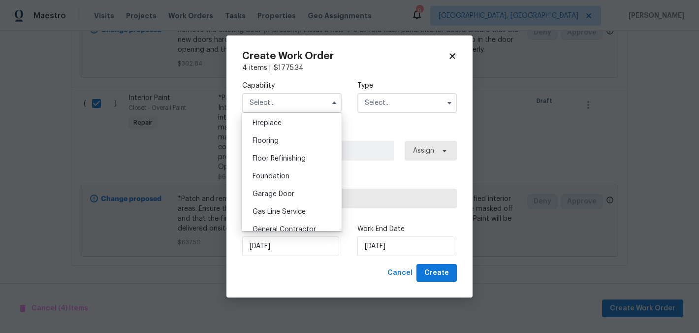
scroll to position [465, 0]
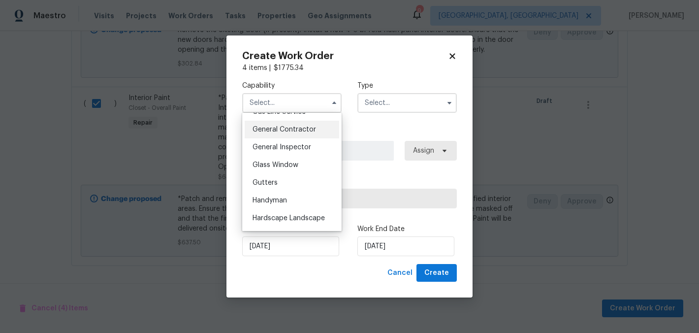
click at [298, 133] on span "General Contractor" at bounding box center [284, 129] width 63 height 7
type input "General Contractor"
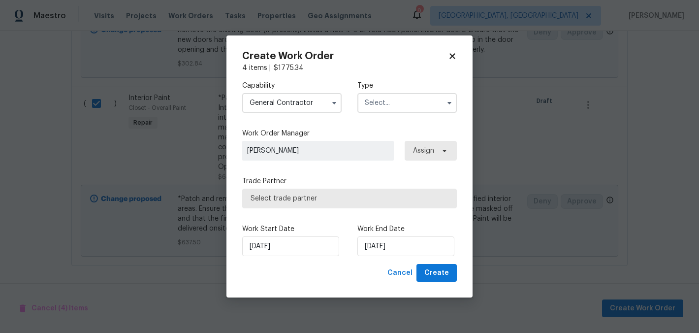
click at [381, 109] on input "text" at bounding box center [406, 103] width 99 height 20
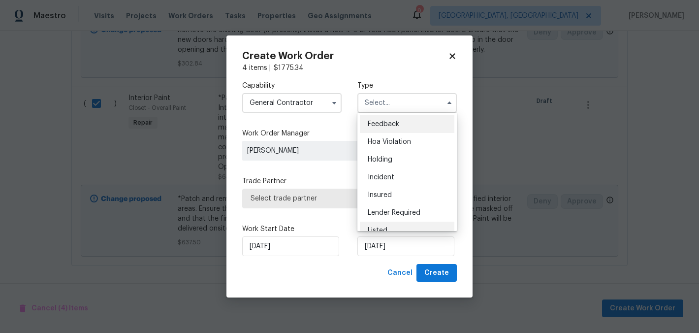
click at [398, 227] on div "Listed" at bounding box center [407, 231] width 95 height 18
type input "Listed"
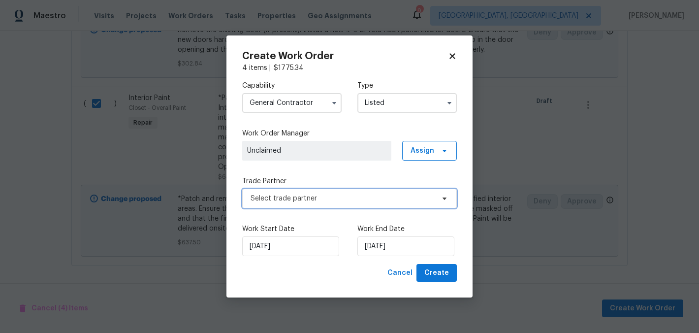
click at [328, 197] on span "Select trade partner" at bounding box center [343, 198] width 184 height 10
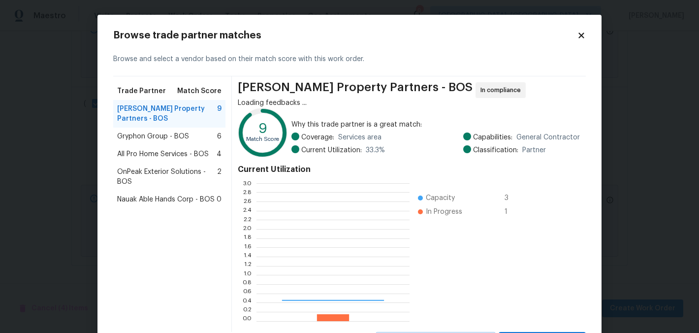
scroll to position [130, 146]
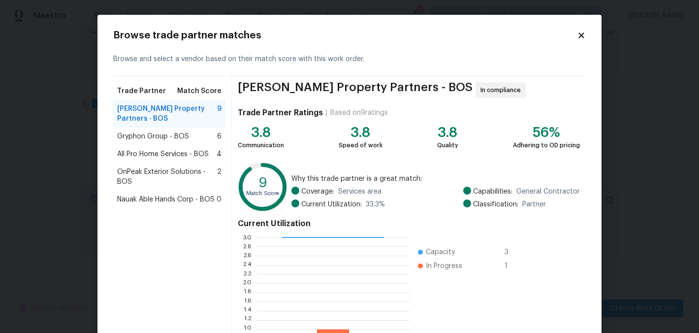
click at [182, 180] on span "OnPeak Exterior Solutions - BOS" at bounding box center [167, 177] width 100 height 20
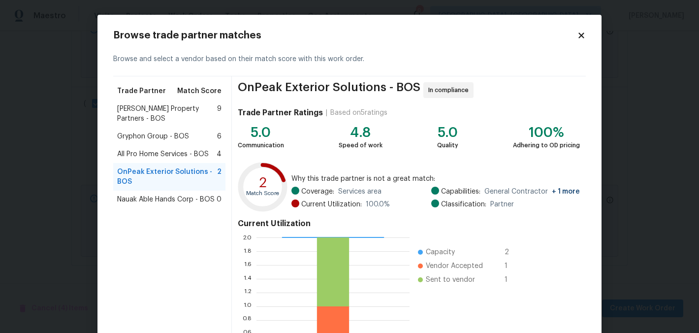
scroll to position [101, 0]
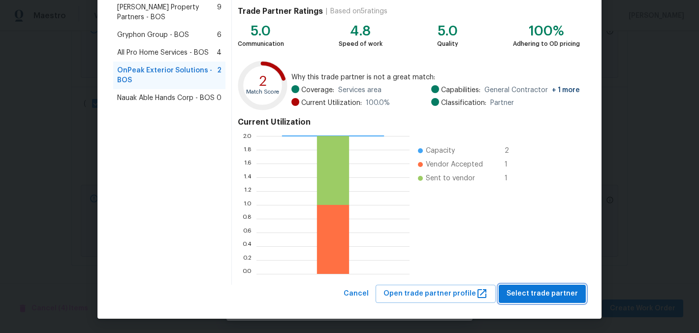
click at [556, 292] on span "Select trade partner" at bounding box center [542, 293] width 71 height 12
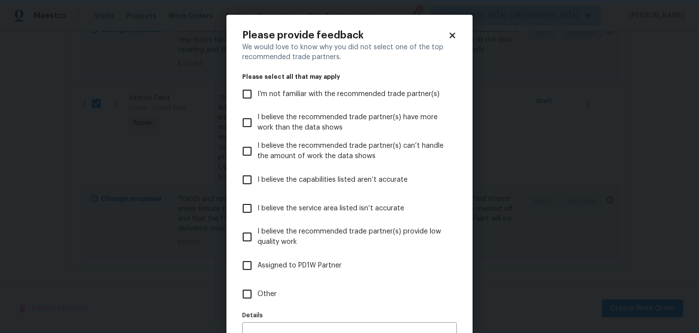
scroll to position [0, 0]
click at [264, 291] on span "Other" at bounding box center [266, 294] width 19 height 10
click at [257, 291] on input "Other" at bounding box center [247, 294] width 21 height 21
checkbox input "true"
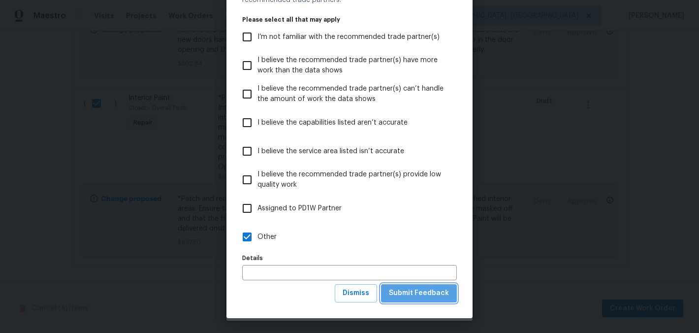
click at [437, 292] on span "Submit Feedback" at bounding box center [419, 293] width 60 height 12
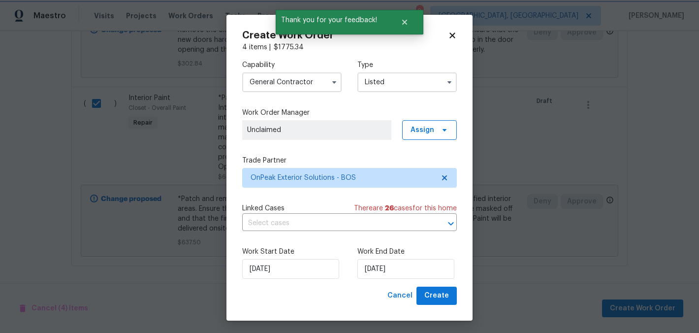
scroll to position [0, 0]
click at [261, 267] on input "8/21/2025" at bounding box center [290, 269] width 97 height 20
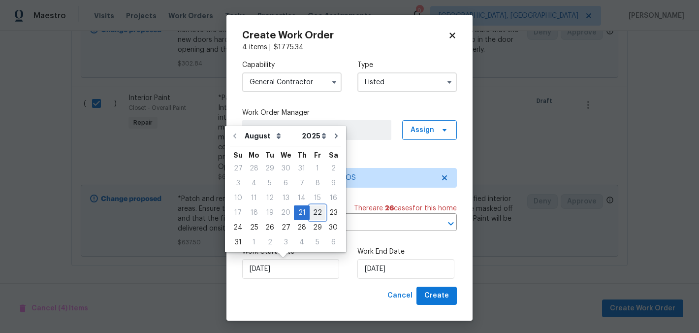
click at [317, 215] on div "22" at bounding box center [318, 213] width 16 height 14
type input "[DATE]"
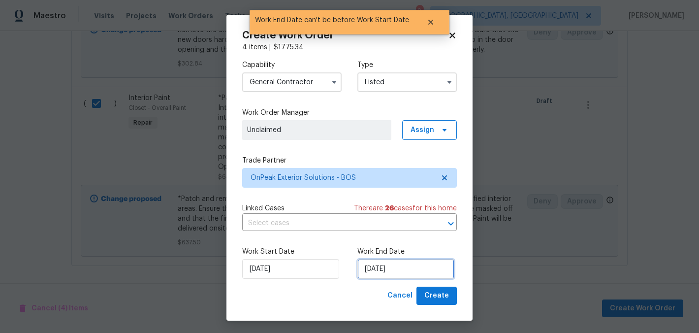
click at [380, 271] on input "[DATE]" at bounding box center [405, 269] width 97 height 20
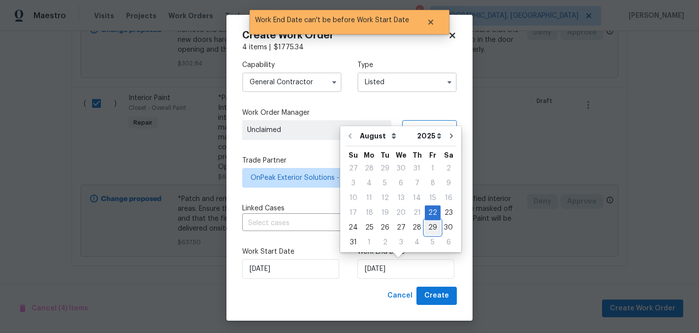
click at [433, 226] on div "29" at bounding box center [433, 228] width 16 height 14
type input "8/29/2025"
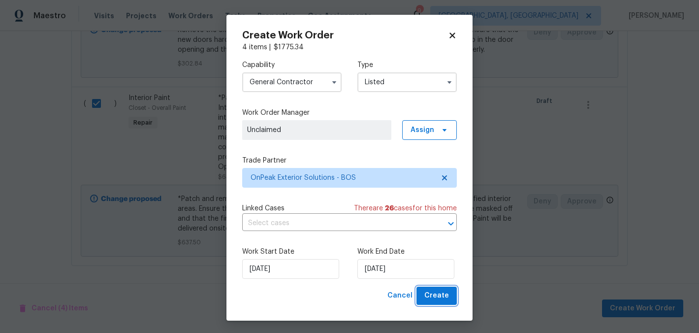
click at [445, 295] on button "Create" at bounding box center [436, 295] width 40 height 18
checkbox input "false"
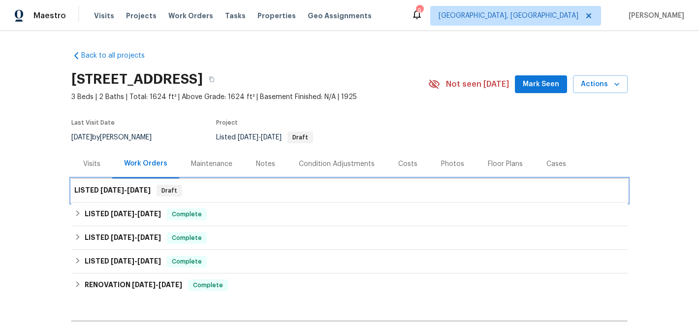
click at [279, 184] on div "LISTED 8/22/25 - 8/29/25 Draft" at bounding box center [349, 191] width 556 height 24
click at [151, 187] on span "8/29/25" at bounding box center [139, 190] width 24 height 7
click at [162, 189] on span "Draft" at bounding box center [170, 191] width 24 height 10
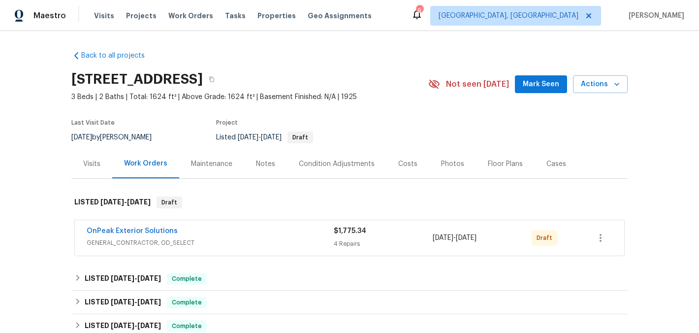
click at [288, 234] on div "OnPeak Exterior Solutions" at bounding box center [210, 232] width 247 height 12
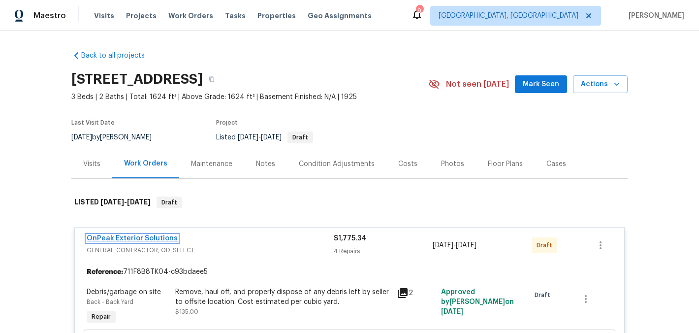
click at [134, 237] on link "OnPeak Exterior Solutions" at bounding box center [132, 238] width 91 height 7
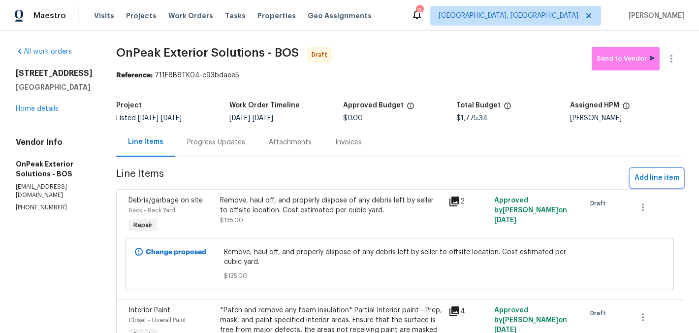
click at [646, 180] on span "Add line item" at bounding box center [656, 178] width 45 height 12
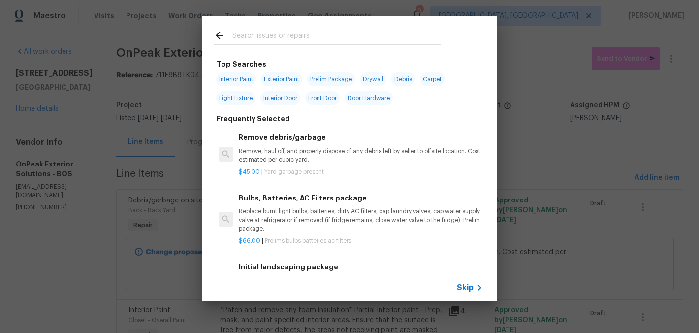
click at [325, 33] on input "text" at bounding box center [336, 37] width 209 height 15
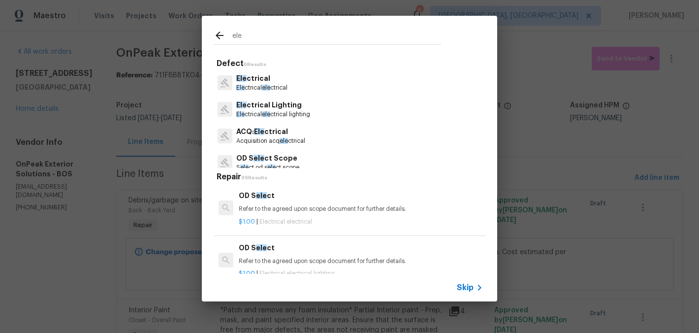
type input "elec"
click at [285, 89] on p "Elec trical elec trical" at bounding box center [261, 88] width 51 height 8
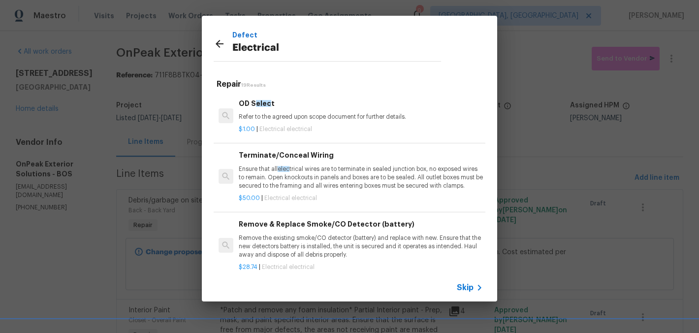
click at [285, 89] on h5 "Repair 19 Results" at bounding box center [351, 84] width 269 height 10
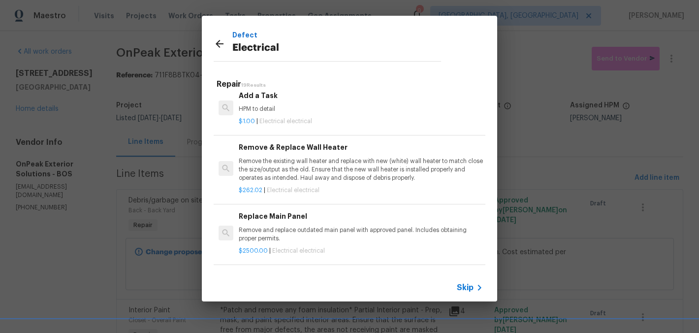
scroll to position [828, 0]
click at [303, 113] on p "HPM to detail" at bounding box center [361, 108] width 244 height 8
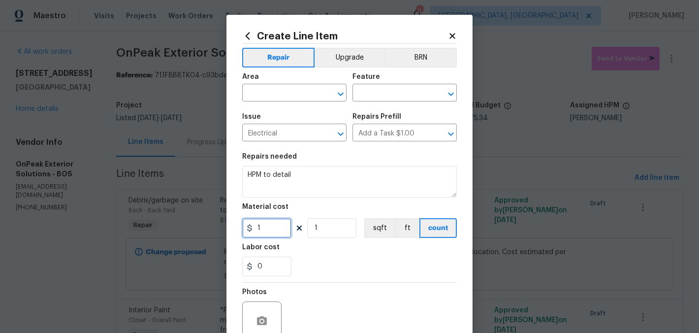
drag, startPoint x: 271, startPoint y: 230, endPoint x: 232, endPoint y: 227, distance: 39.5
click at [232, 227] on div "Create Line Item Repair Upgrade BRN Area ​ Feature ​ Issue Electrical ​ Repairs…" at bounding box center [349, 212] width 246 height 394
type input "50"
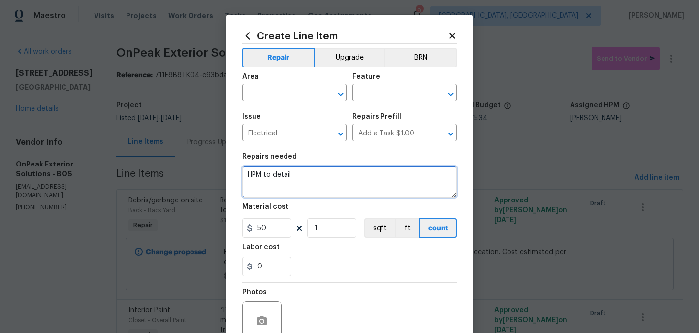
click at [264, 172] on textarea "HPM to detail" at bounding box center [349, 182] width 215 height 32
click at [264, 173] on textarea "HPM to detail" at bounding box center [349, 182] width 215 height 32
type textarea "Please remove cable wire from left side of the house."
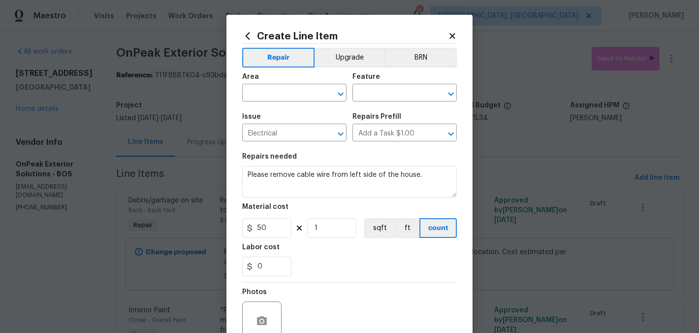
click at [263, 84] on div "Area" at bounding box center [294, 79] width 104 height 13
click at [265, 89] on input "text" at bounding box center [280, 93] width 77 height 15
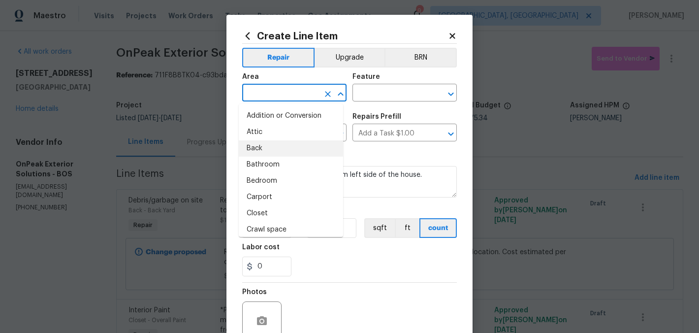
click at [286, 146] on li "Back" at bounding box center [291, 148] width 104 height 16
type input "Back"
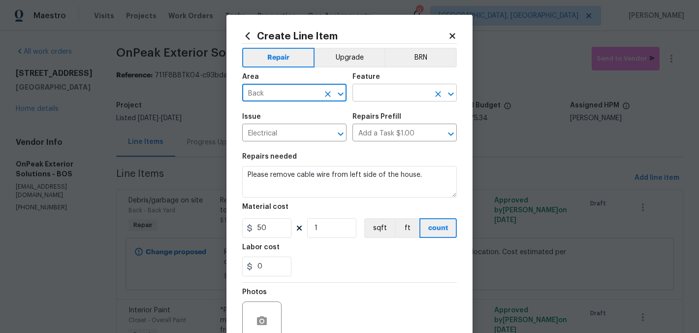
click at [353, 96] on input "text" at bounding box center [390, 93] width 77 height 15
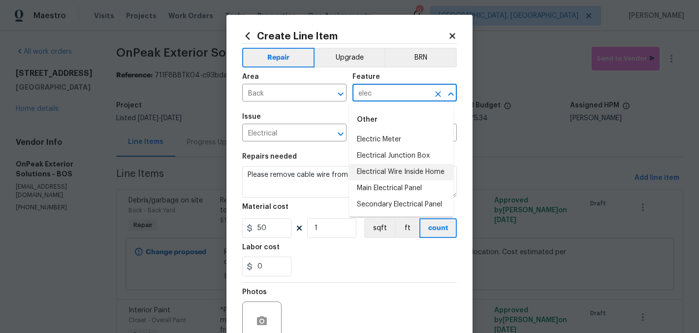
click at [411, 171] on li "Electrical Wire Inside Home" at bounding box center [401, 172] width 104 height 16
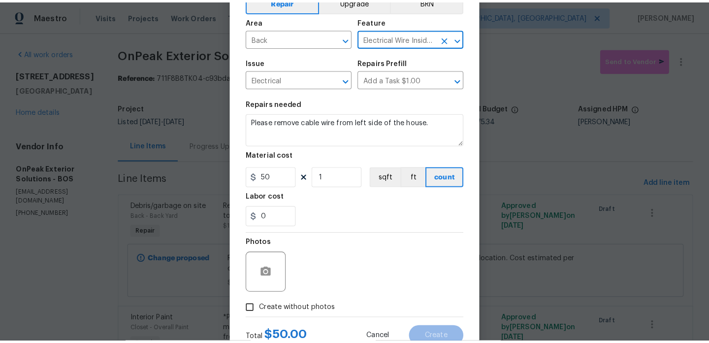
scroll to position [92, 0]
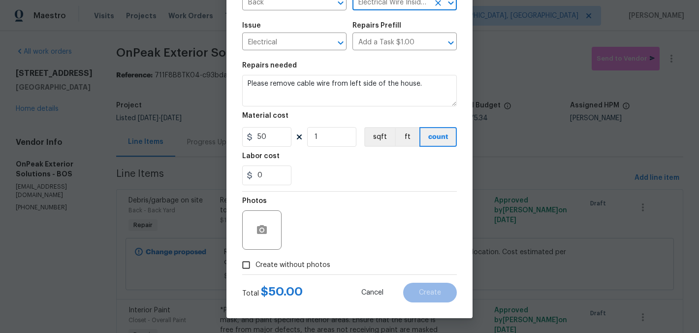
type input "Electrical Wire Inside Home"
click at [264, 218] on div at bounding box center [261, 229] width 39 height 39
click at [261, 231] on icon "button" at bounding box center [262, 229] width 10 height 9
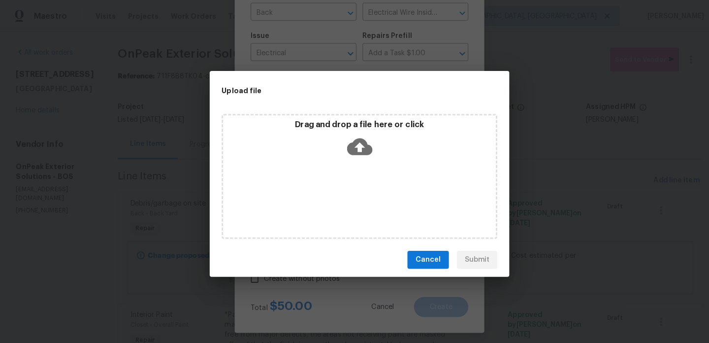
scroll to position [82, 0]
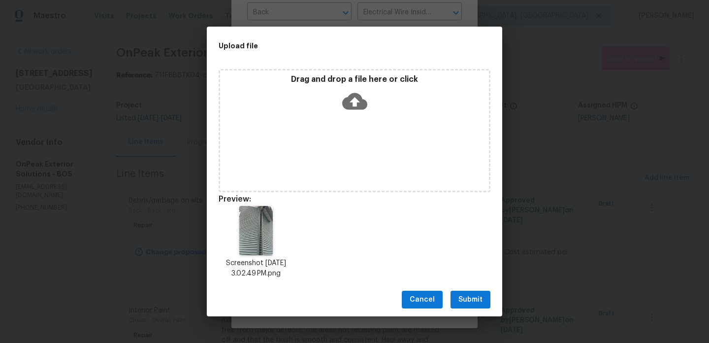
click at [479, 297] on span "Submit" at bounding box center [470, 299] width 24 height 12
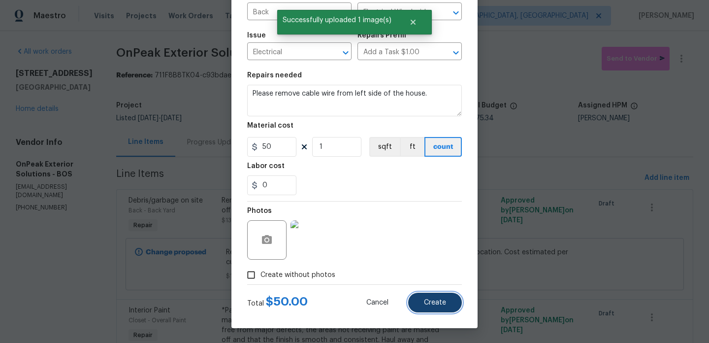
click at [427, 309] on button "Create" at bounding box center [435, 302] width 54 height 20
type input "0"
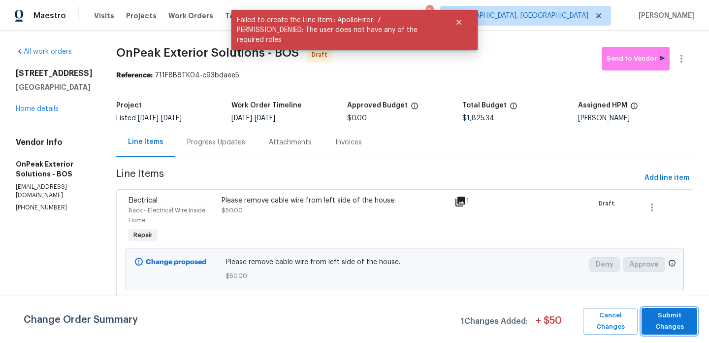
click at [687, 332] on button "Submit Changes" at bounding box center [669, 321] width 56 height 27
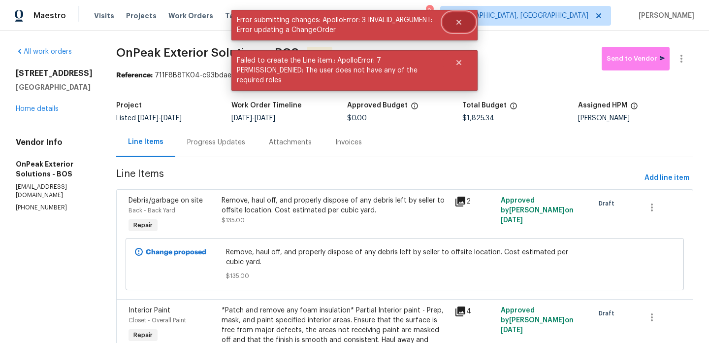
click at [459, 24] on icon "Close" at bounding box center [459, 22] width 8 height 8
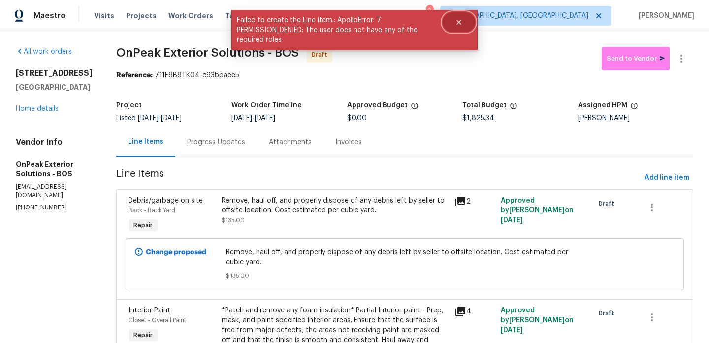
click at [463, 29] on button "Close" at bounding box center [459, 22] width 32 height 20
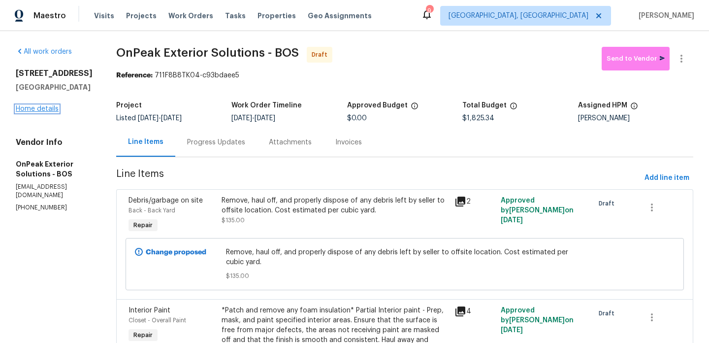
click at [33, 112] on link "Home details" at bounding box center [37, 108] width 43 height 7
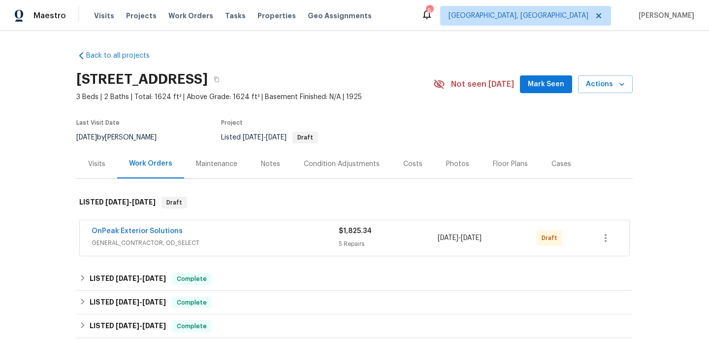
click at [264, 230] on div "OnPeak Exterior Solutions" at bounding box center [215, 232] width 247 height 12
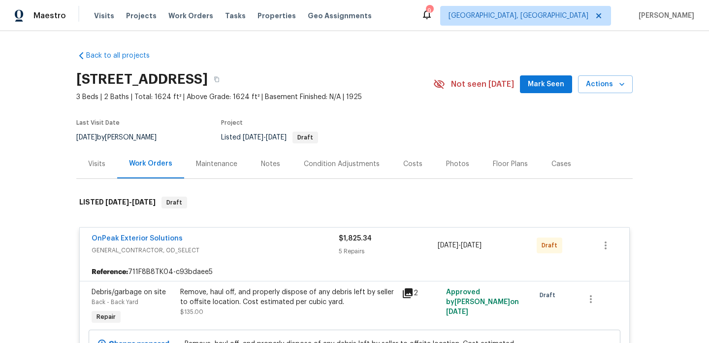
click at [155, 232] on div "OnPeak Exterior Solutions GENERAL_CONTRACTOR, OD_SELECT $1,825.34 5 Repairs 8/2…" at bounding box center [354, 244] width 549 height 35
click at [157, 236] on link "OnPeak Exterior Solutions" at bounding box center [137, 238] width 91 height 7
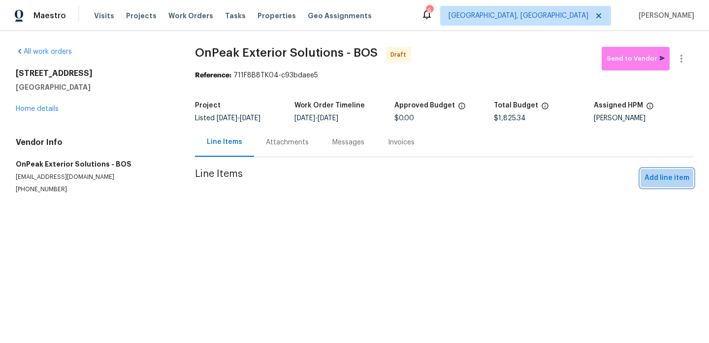
click at [667, 185] on button "Add line item" at bounding box center [666, 178] width 53 height 18
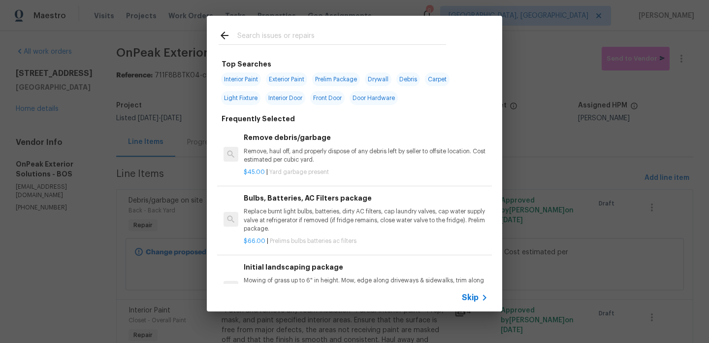
drag, startPoint x: 348, startPoint y: 30, endPoint x: 345, endPoint y: 34, distance: 5.9
click at [347, 30] on input "text" at bounding box center [341, 37] width 209 height 15
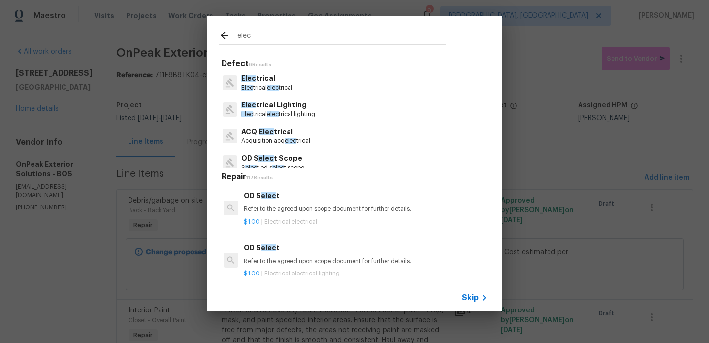
type input "elec"
click at [365, 83] on div "Elec trical Elec trical elec trical" at bounding box center [355, 82] width 272 height 27
click at [275, 87] on span "elec" at bounding box center [273, 88] width 12 height 6
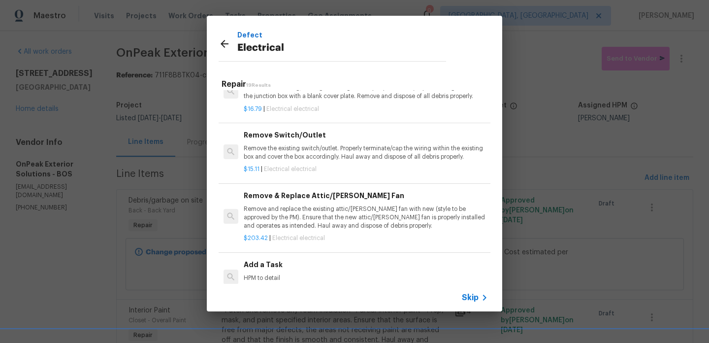
scroll to position [751, 0]
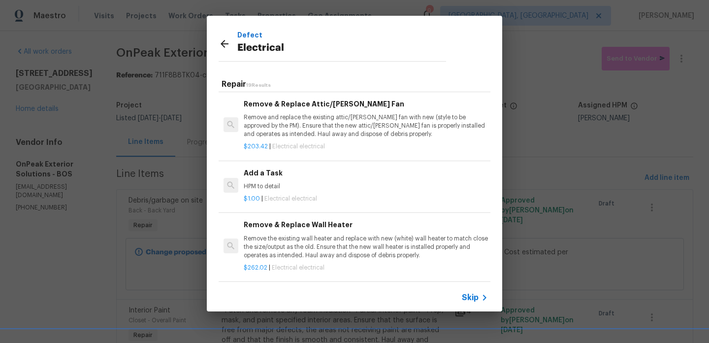
click at [322, 191] on div "Add a Task HPM to detail" at bounding box center [366, 179] width 244 height 24
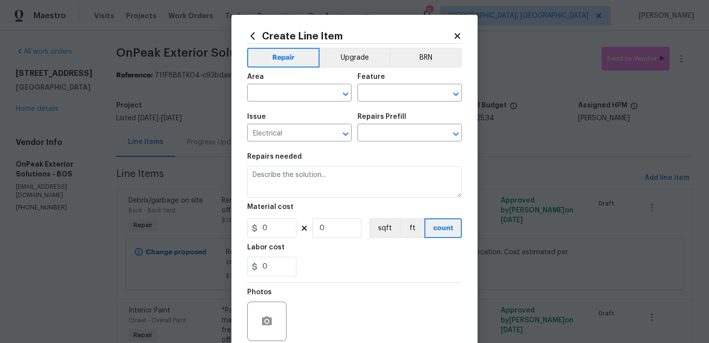
type input "Add a Task $1.00"
type textarea "HPM to detail"
type input "1"
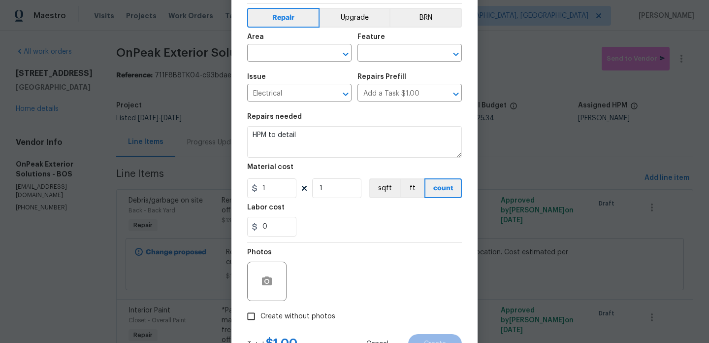
scroll to position [82, 0]
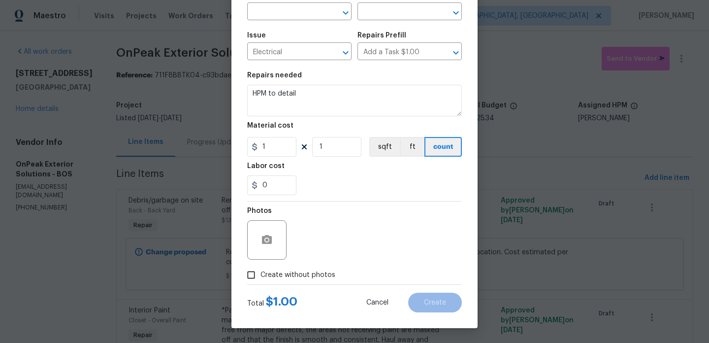
click at [297, 275] on span "Create without photos" at bounding box center [297, 275] width 75 height 10
click at [260, 275] on input "Create without photos" at bounding box center [251, 274] width 19 height 19
checkbox input "true"
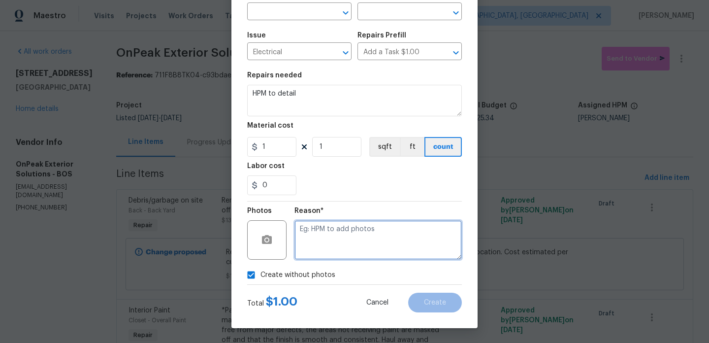
click at [330, 238] on textarea at bounding box center [377, 239] width 167 height 39
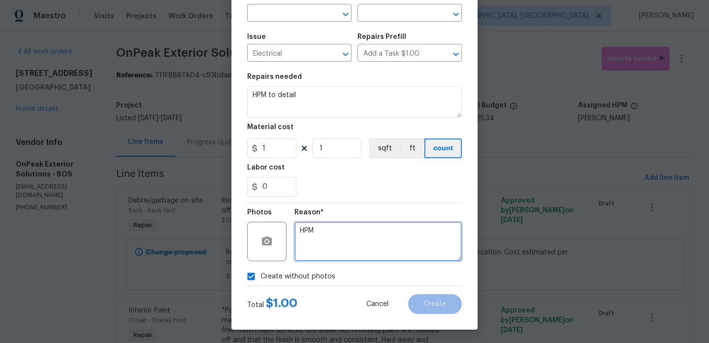
scroll to position [80, 0]
type textarea "HPM"
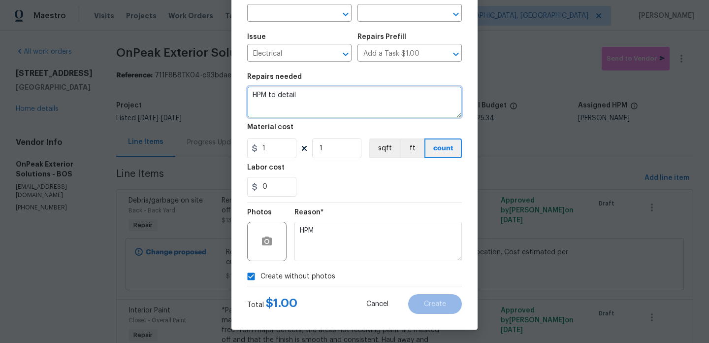
click at [278, 96] on textarea "HPM to detail" at bounding box center [354, 102] width 215 height 32
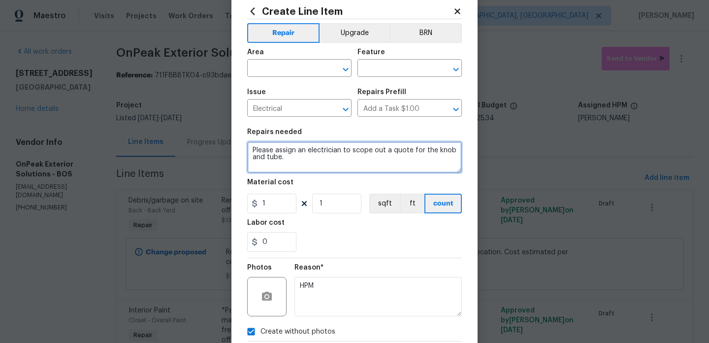
scroll to position [16, 0]
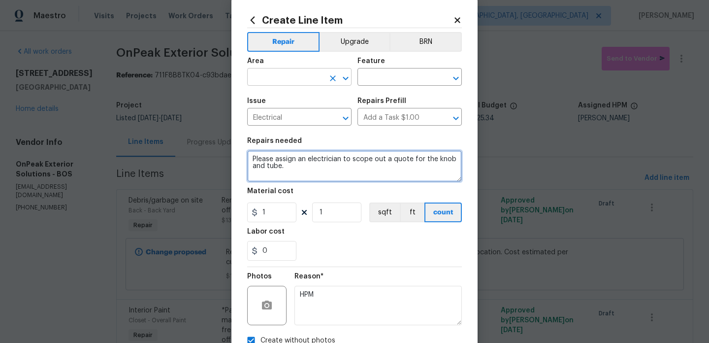
type textarea "Please assign an electrician to scope out a quote for the knob and tube."
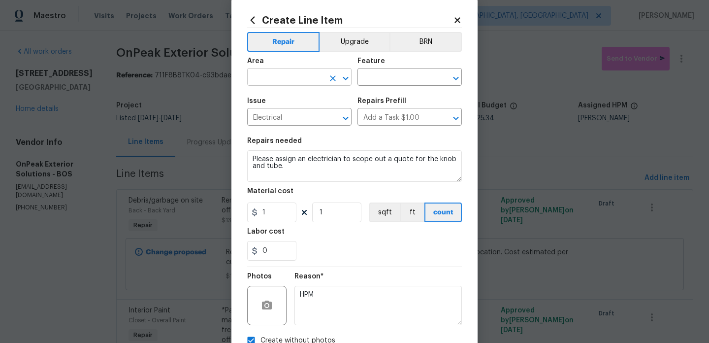
click at [293, 76] on input "text" at bounding box center [285, 77] width 77 height 15
type input "u"
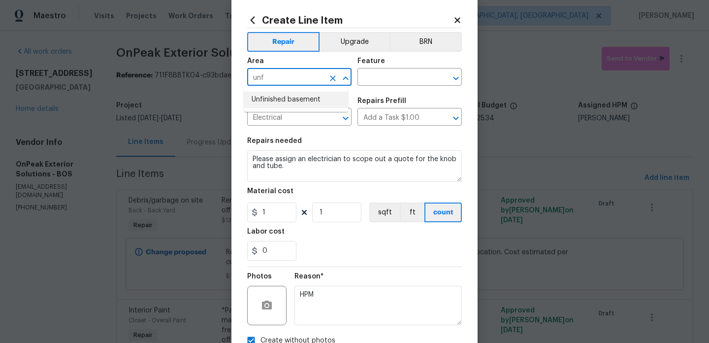
drag, startPoint x: 289, startPoint y: 102, endPoint x: 307, endPoint y: 99, distance: 18.0
click at [289, 102] on li "Unfinished basement" at bounding box center [296, 100] width 104 height 16
type input "Unfinished basement"
click at [393, 79] on input "text" at bounding box center [395, 77] width 77 height 15
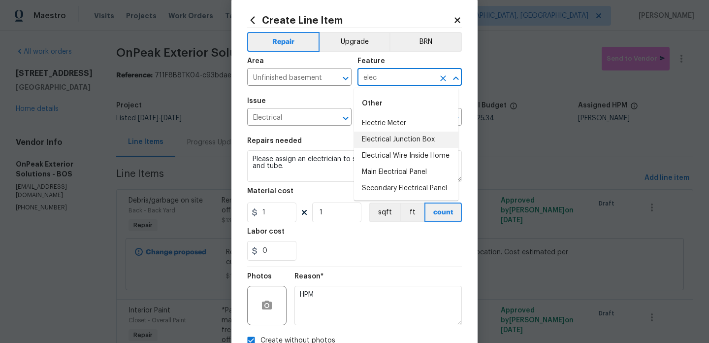
click at [433, 138] on li "Electrical Junction Box" at bounding box center [406, 139] width 104 height 16
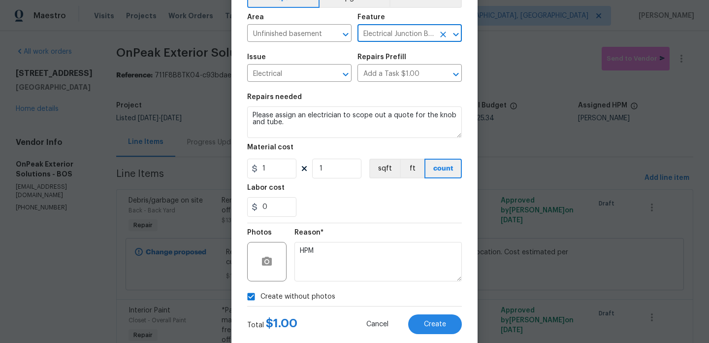
scroll to position [82, 0]
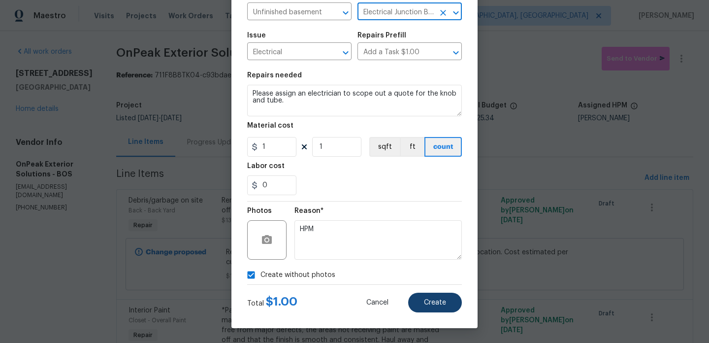
type input "Electrical Junction Box"
click at [432, 304] on span "Create" at bounding box center [435, 302] width 22 height 7
type input "0"
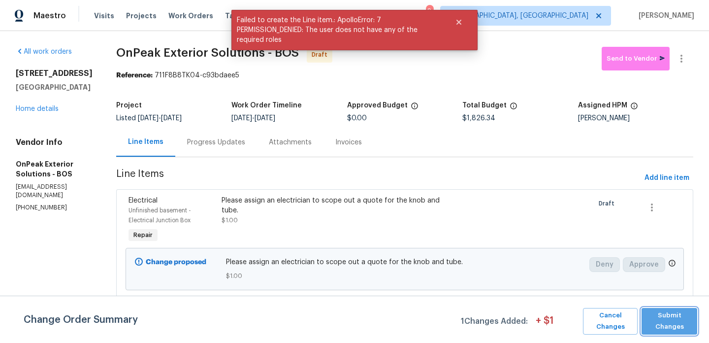
click at [671, 322] on span "Submit Changes" at bounding box center [669, 321] width 46 height 23
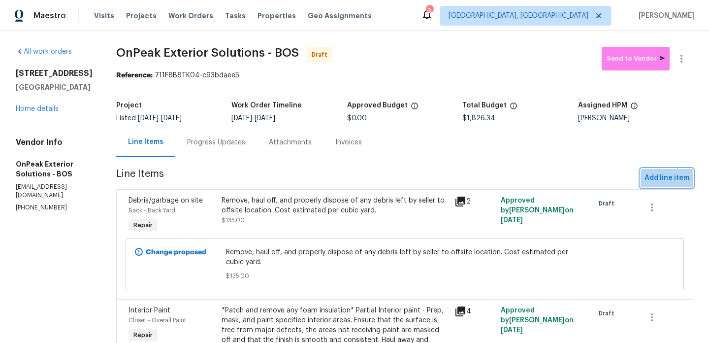
click at [655, 181] on span "Add line item" at bounding box center [666, 178] width 45 height 12
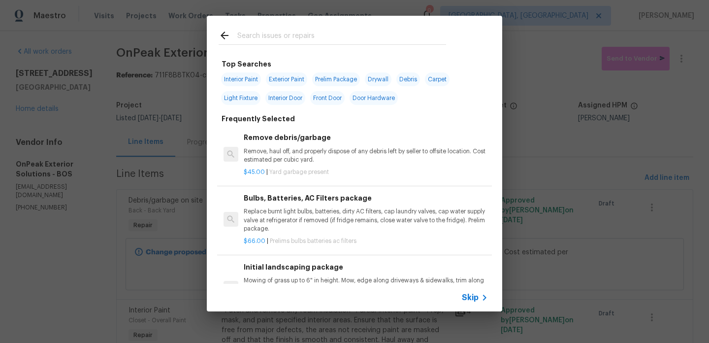
click at [261, 45] on div at bounding box center [332, 35] width 251 height 39
click at [269, 38] on input "text" at bounding box center [341, 37] width 209 height 15
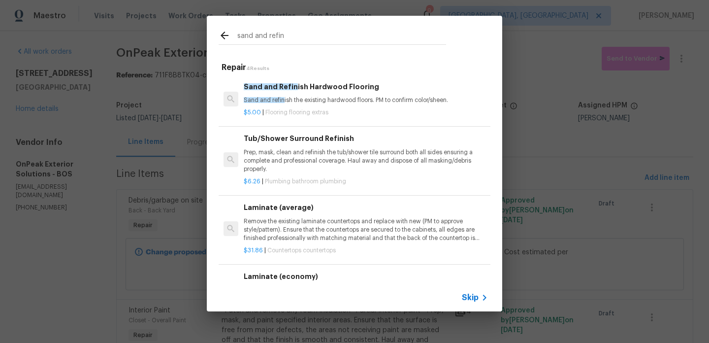
type input "sand and refin"
click at [304, 86] on h6 "Sand and Refin ish Hardwood Flooring" at bounding box center [366, 86] width 244 height 11
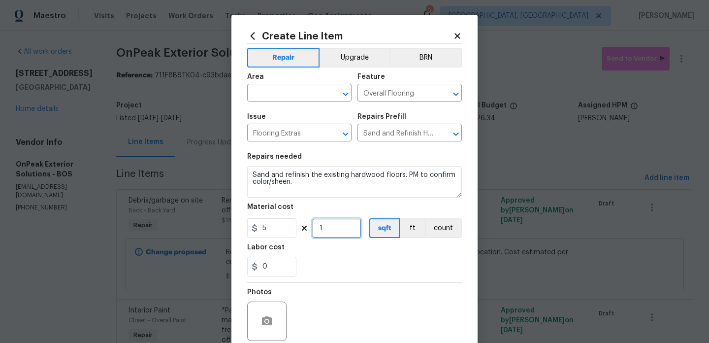
drag, startPoint x: 335, startPoint y: 227, endPoint x: 310, endPoint y: 229, distance: 25.7
click at [312, 229] on input "1" at bounding box center [336, 228] width 49 height 20
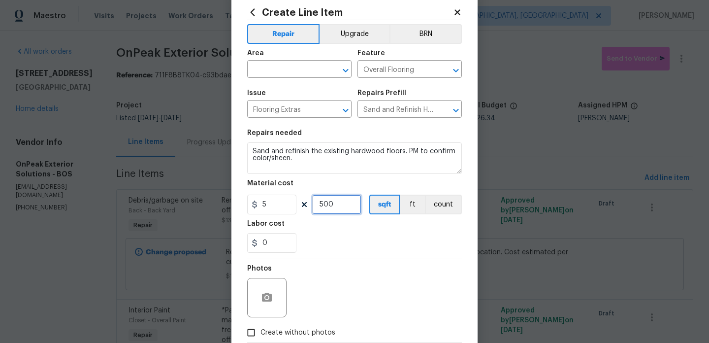
scroll to position [0, 0]
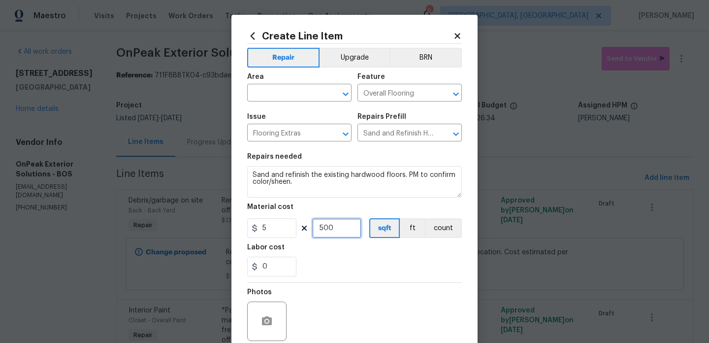
type input "500"
click at [454, 37] on icon at bounding box center [456, 35] width 5 height 5
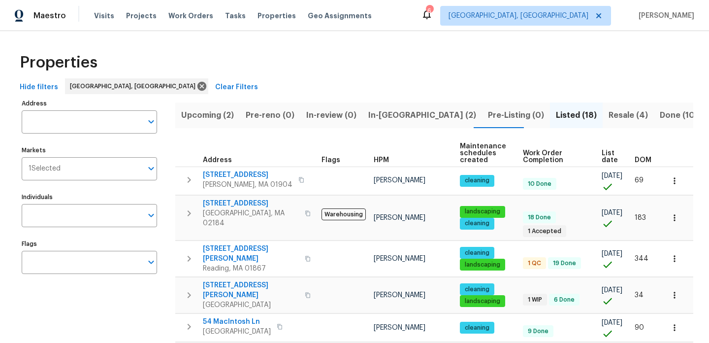
scroll to position [397, 0]
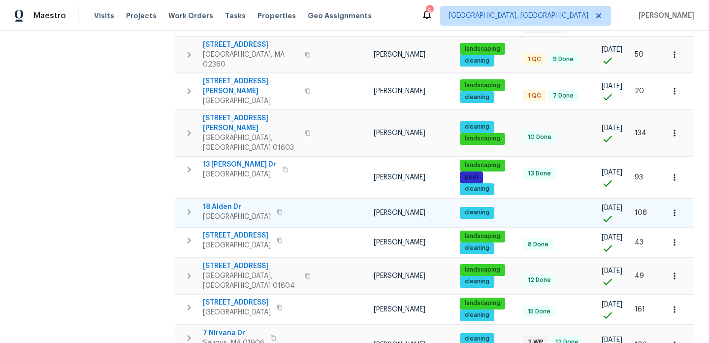
click at [219, 202] on span "18 Alden Dr" at bounding box center [237, 207] width 68 height 10
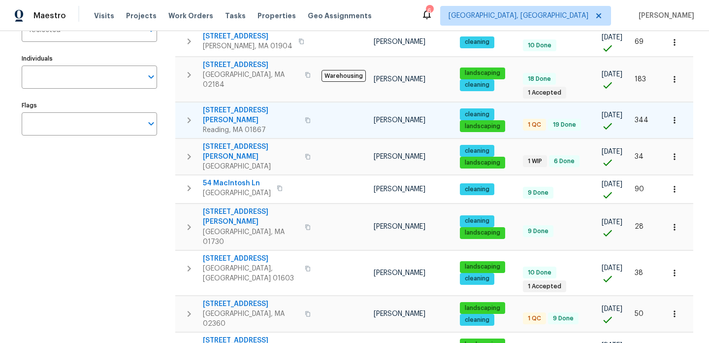
scroll to position [139, 0]
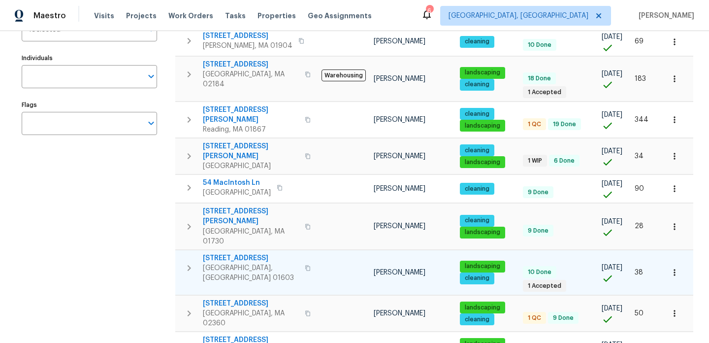
click at [238, 253] on span "[STREET_ADDRESS]" at bounding box center [251, 258] width 96 height 10
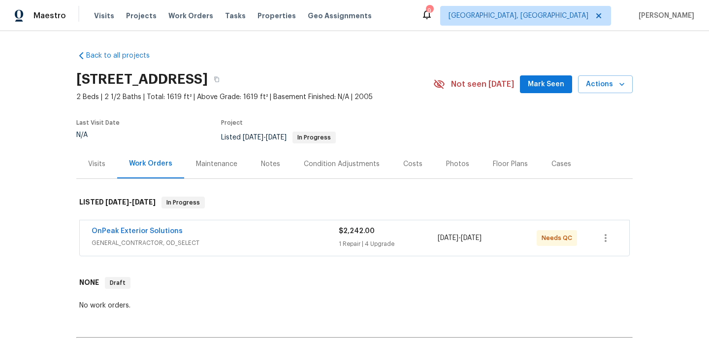
click at [252, 236] on div "OnPeak Exterior Solutions" at bounding box center [215, 232] width 247 height 12
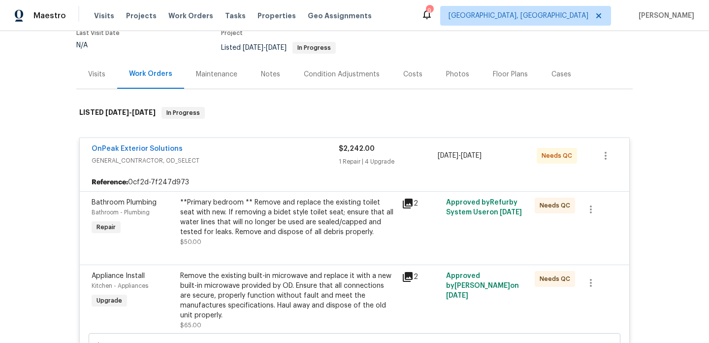
scroll to position [91, 0]
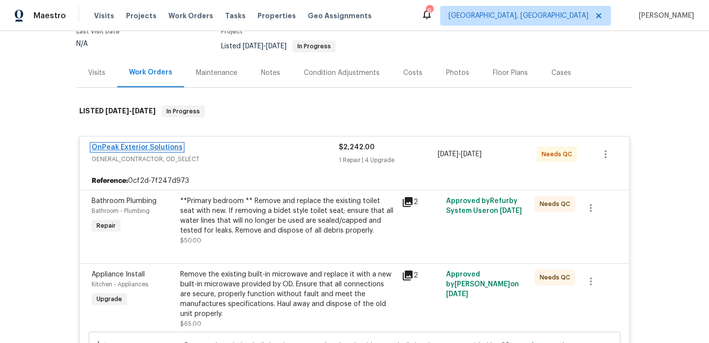
click at [135, 147] on link "OnPeak Exterior Solutions" at bounding box center [137, 147] width 91 height 7
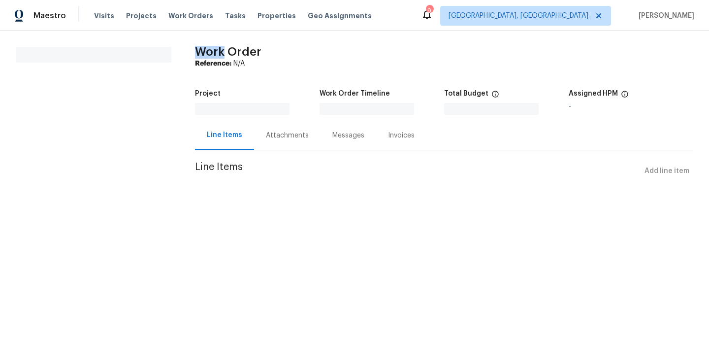
click at [135, 147] on section "All work orders" at bounding box center [94, 119] width 156 height 145
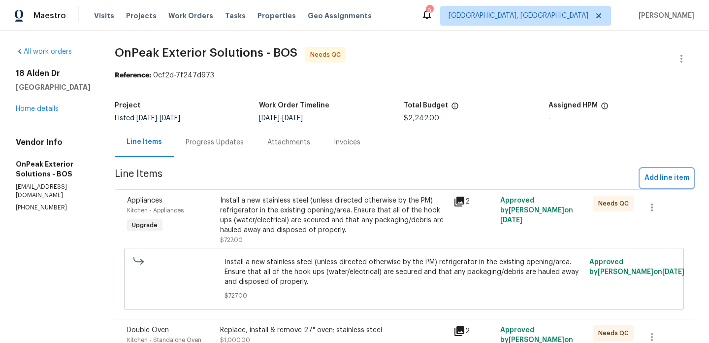
click at [658, 178] on span "Add line item" at bounding box center [666, 178] width 45 height 12
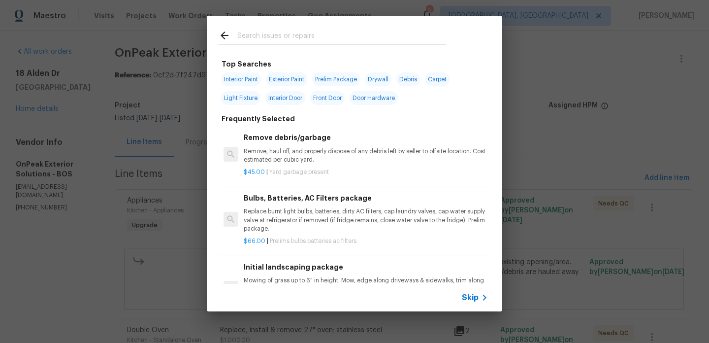
click at [286, 37] on input "text" at bounding box center [341, 37] width 209 height 15
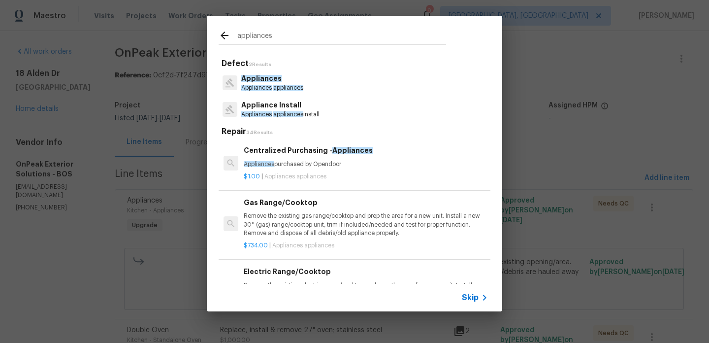
type input "appliances"
click at [294, 110] on p "Appliance Install" at bounding box center [280, 105] width 78 height 10
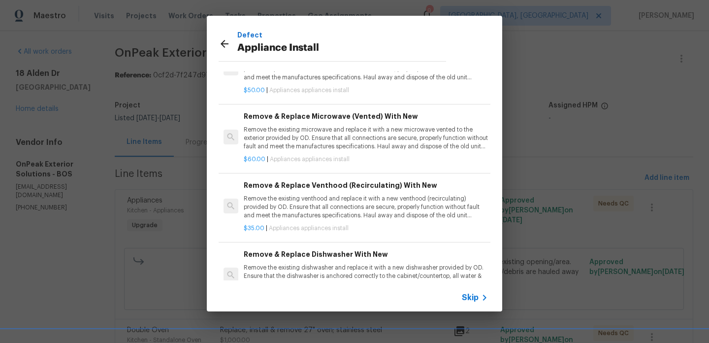
click at [222, 45] on icon at bounding box center [225, 44] width 8 height 8
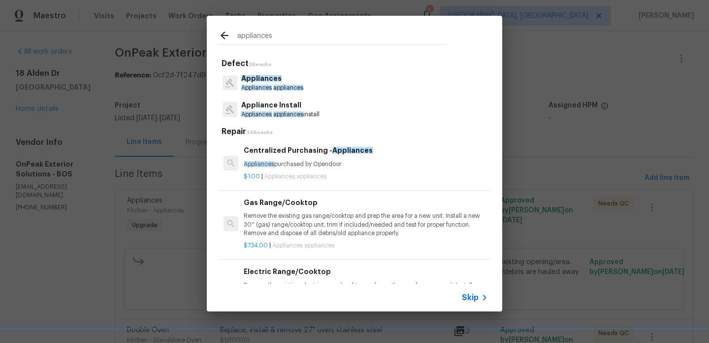
click at [274, 75] on span "Appliances" at bounding box center [261, 78] width 40 height 7
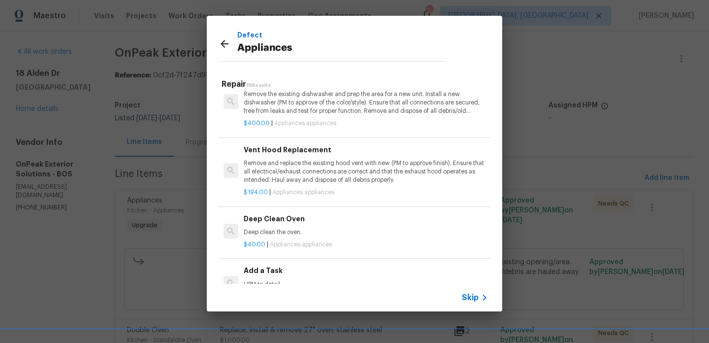
scroll to position [393, 0]
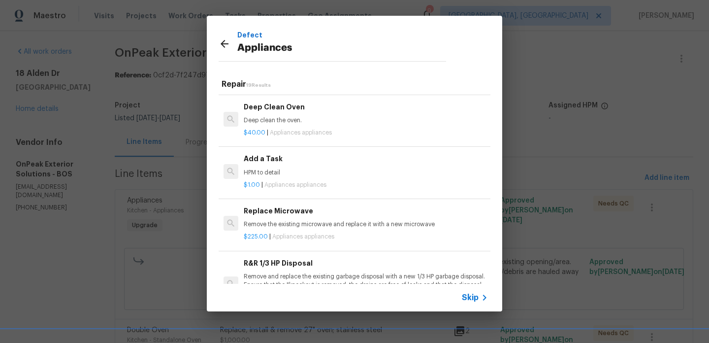
click at [326, 173] on p "HPM to detail" at bounding box center [366, 172] width 244 height 8
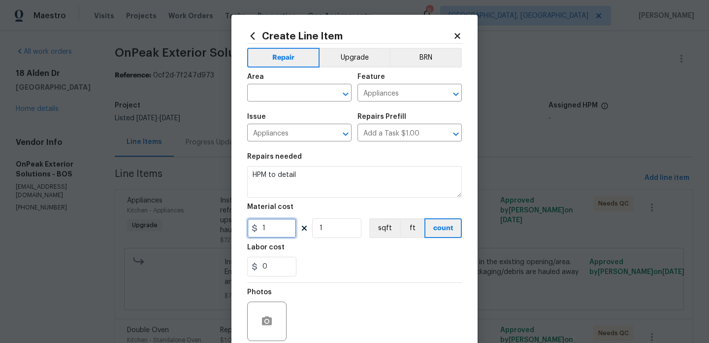
click at [276, 229] on input "1" at bounding box center [271, 228] width 49 height 20
type input "200"
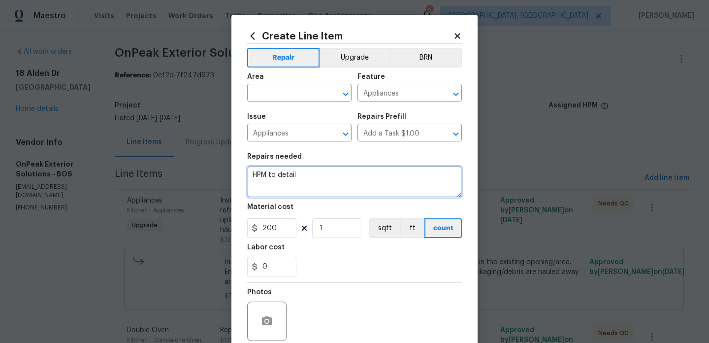
click at [274, 178] on textarea "HPM to detail" at bounding box center [354, 182] width 215 height 32
click at [275, 178] on textarea "HPM to detail" at bounding box center [354, 182] width 215 height 32
type textarea "Both days we had Nelson wait on the delivery."
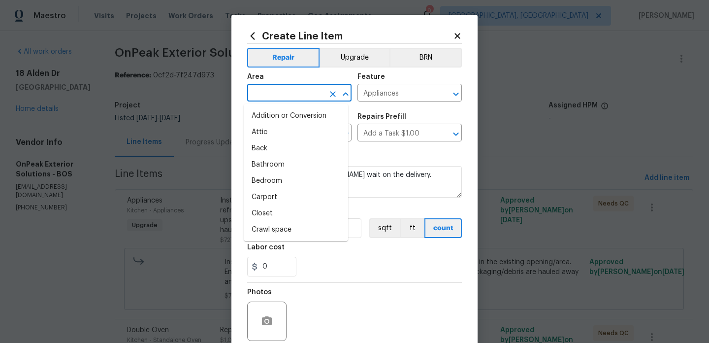
click at [266, 95] on input "text" at bounding box center [285, 93] width 77 height 15
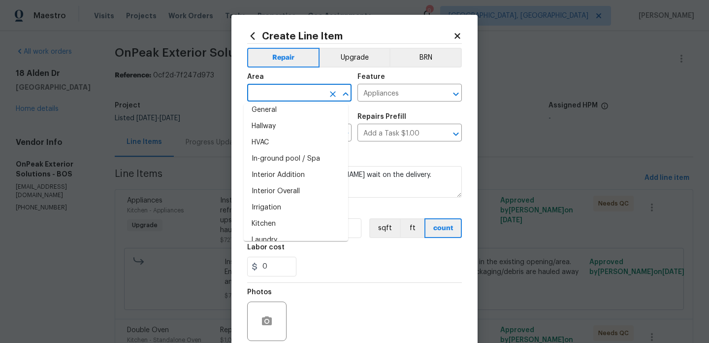
scroll to position [351, 0]
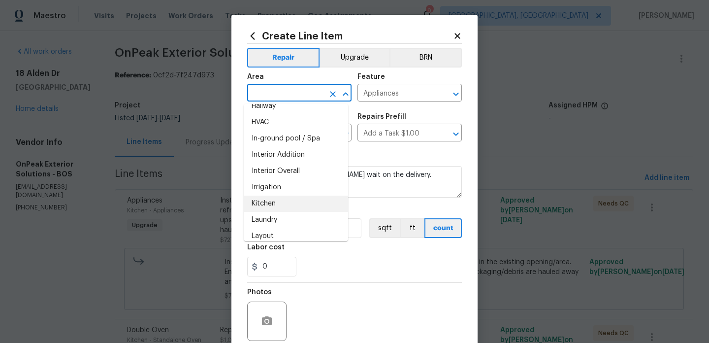
click at [289, 206] on li "Kitchen" at bounding box center [296, 203] width 104 height 16
type input "Kitchen"
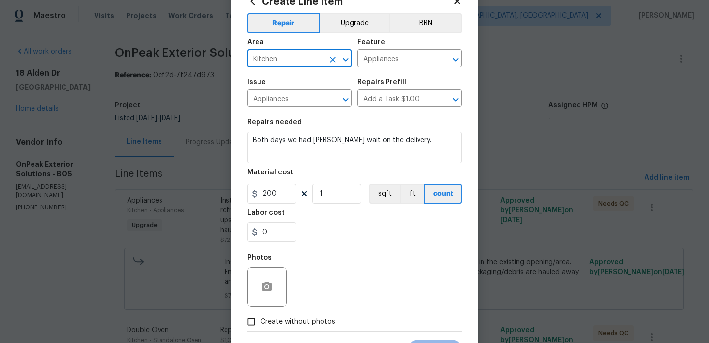
scroll to position [82, 0]
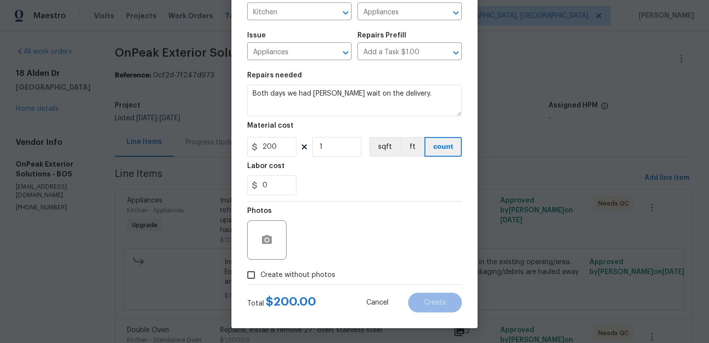
click at [304, 276] on span "Create without photos" at bounding box center [297, 275] width 75 height 10
click at [260, 276] on input "Create without photos" at bounding box center [251, 274] width 19 height 19
checkbox input "true"
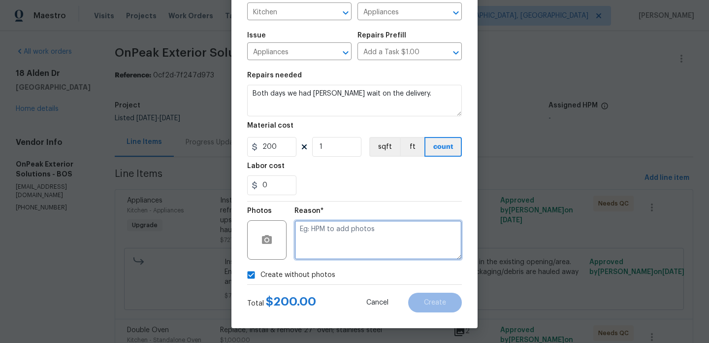
click at [346, 247] on textarea at bounding box center [377, 239] width 167 height 39
type textarea "HPM"
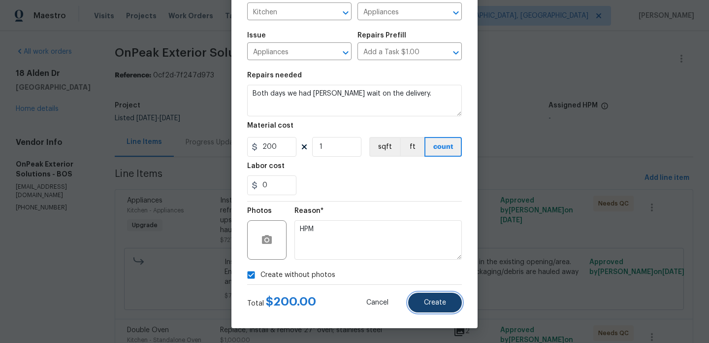
click at [432, 308] on button "Create" at bounding box center [435, 302] width 54 height 20
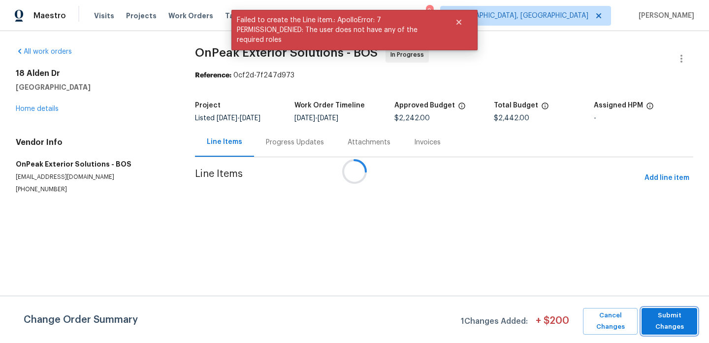
click at [676, 324] on span "Submit Changes" at bounding box center [669, 321] width 46 height 23
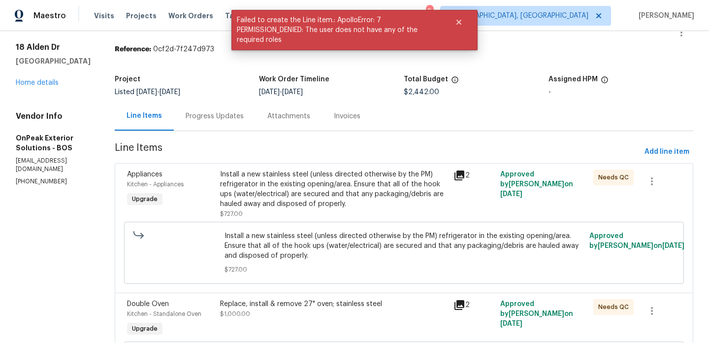
scroll to position [76, 0]
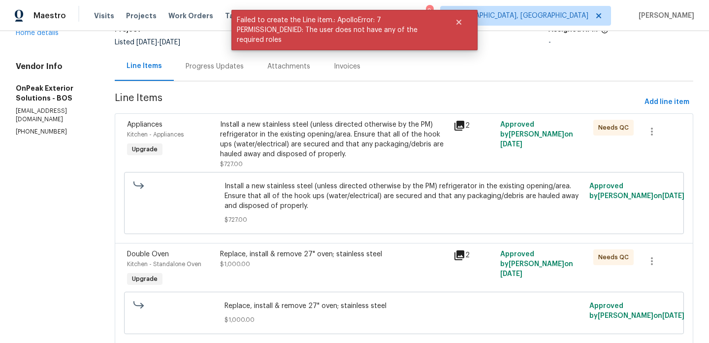
click at [369, 158] on div "Install a new stainless steel (unless directed otherwise by the PM) refrigerato…" at bounding box center [333, 139] width 227 height 39
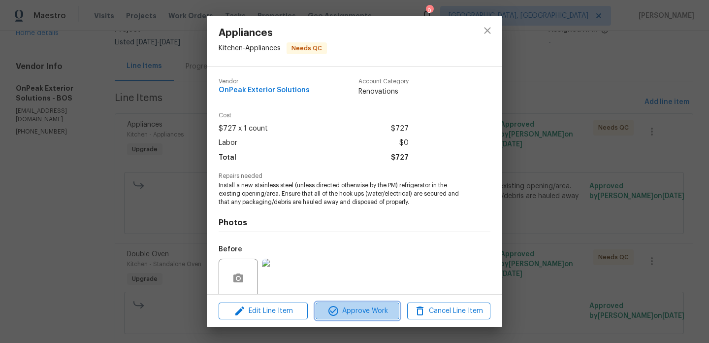
click at [366, 306] on span "Approve Work" at bounding box center [356, 311] width 77 height 12
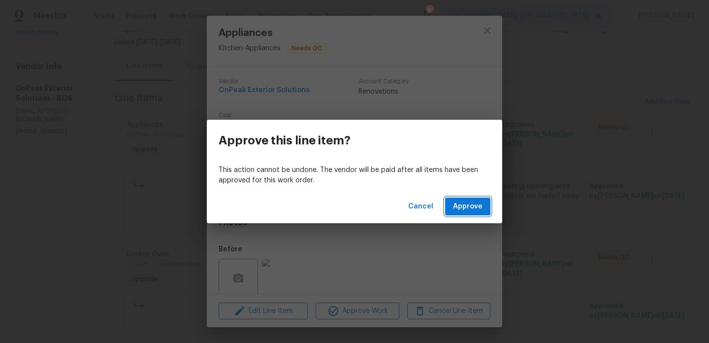
click at [476, 209] on span "Approve" at bounding box center [468, 206] width 30 height 12
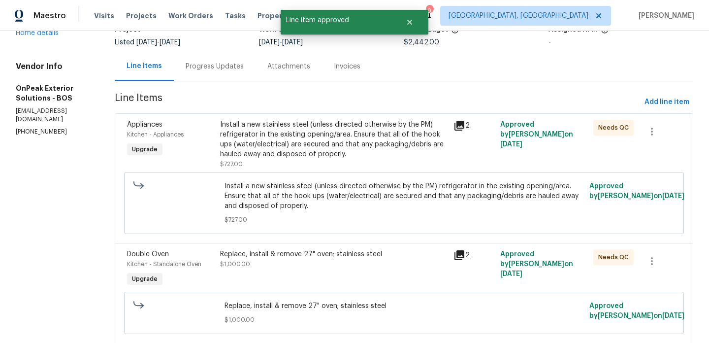
scroll to position [0, 0]
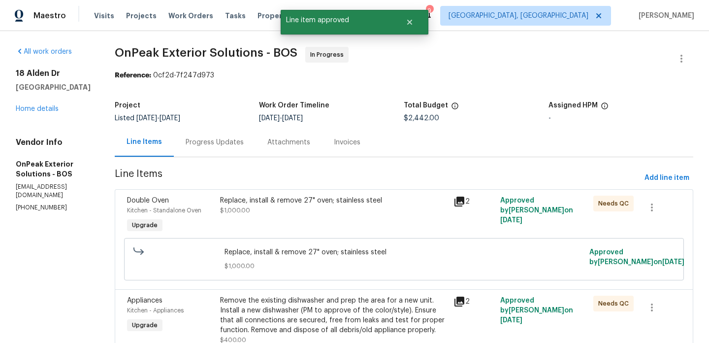
click at [391, 223] on div "Replace, install & remove 27" oven; stainless steel $1,000.00" at bounding box center [333, 214] width 233 height 45
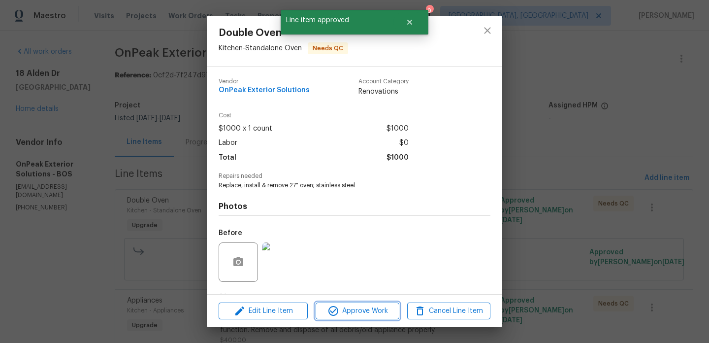
click at [373, 313] on span "Approve Work" at bounding box center [356, 311] width 77 height 12
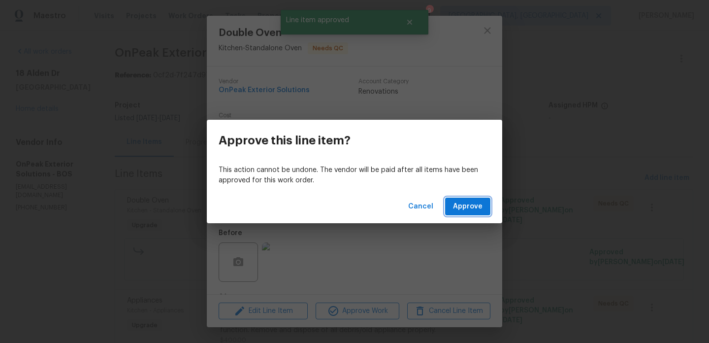
click at [479, 207] on span "Approve" at bounding box center [468, 206] width 30 height 12
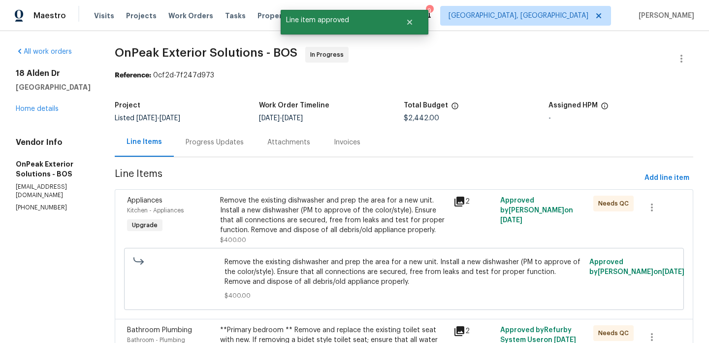
click at [395, 216] on div "Remove the existing dishwasher and prep the area for a new unit. Install a new …" at bounding box center [333, 214] width 227 height 39
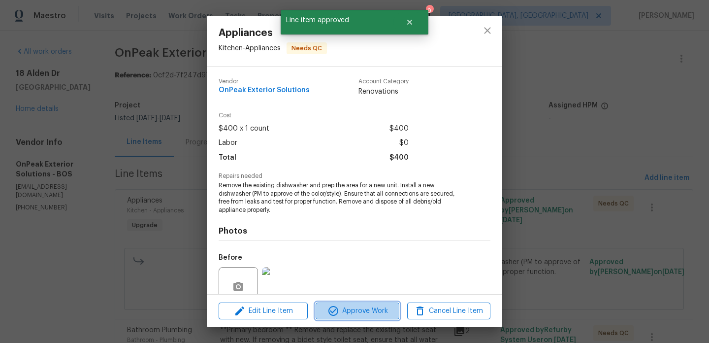
click at [367, 313] on span "Approve Work" at bounding box center [356, 311] width 77 height 12
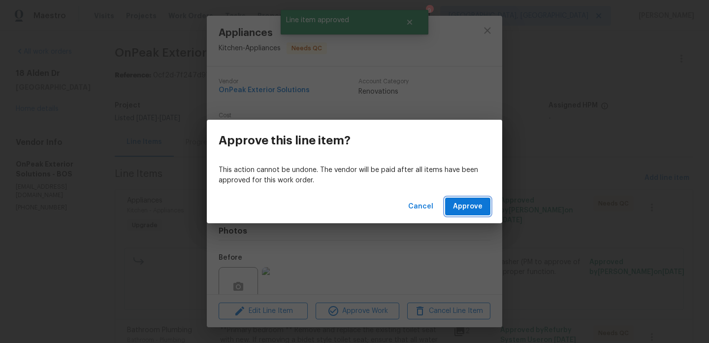
click at [470, 211] on span "Approve" at bounding box center [468, 206] width 30 height 12
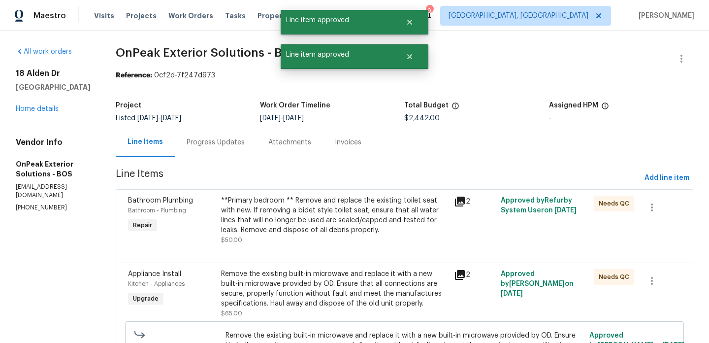
click at [383, 217] on div "**Primary bedroom ** Remove and replace the existing toilet seat with new. If r…" at bounding box center [334, 214] width 227 height 39
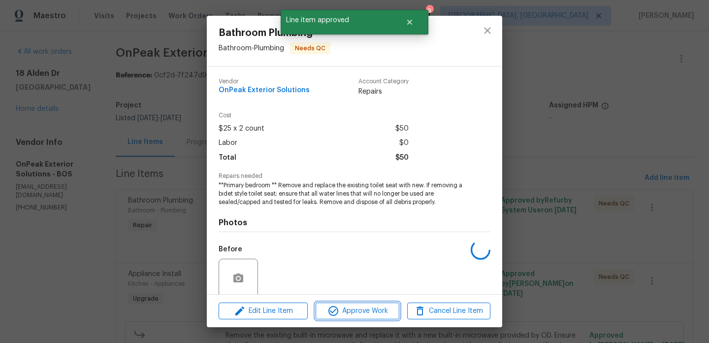
click at [374, 307] on span "Approve Work" at bounding box center [356, 311] width 77 height 12
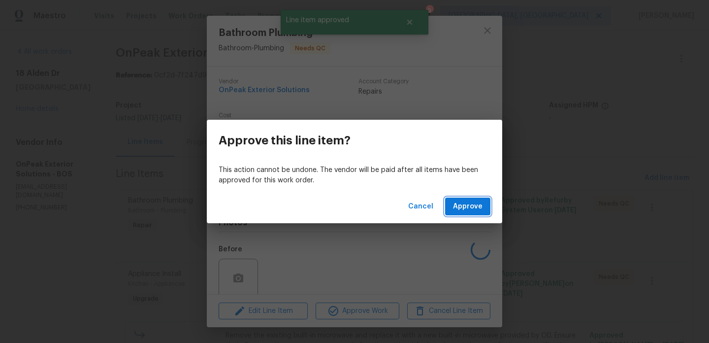
click at [472, 204] on span "Approve" at bounding box center [468, 206] width 30 height 12
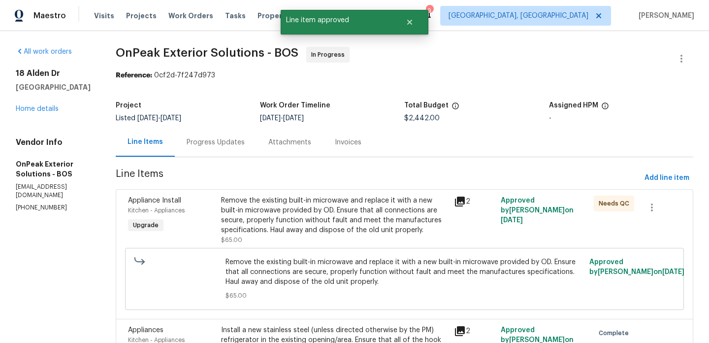
click at [381, 215] on div "Remove the existing built-in microwave and replace it with a new built-in micro…" at bounding box center [334, 214] width 227 height 39
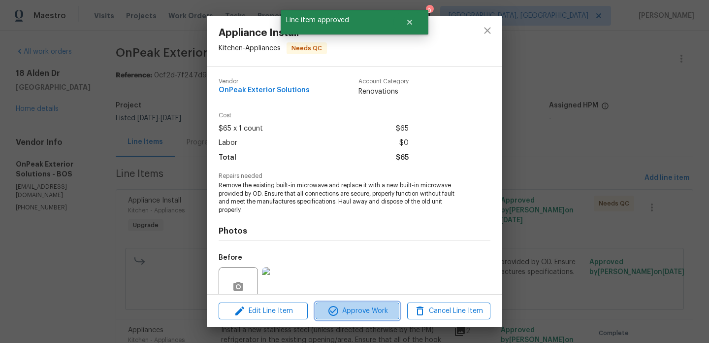
click at [386, 311] on span "Approve Work" at bounding box center [356, 311] width 77 height 12
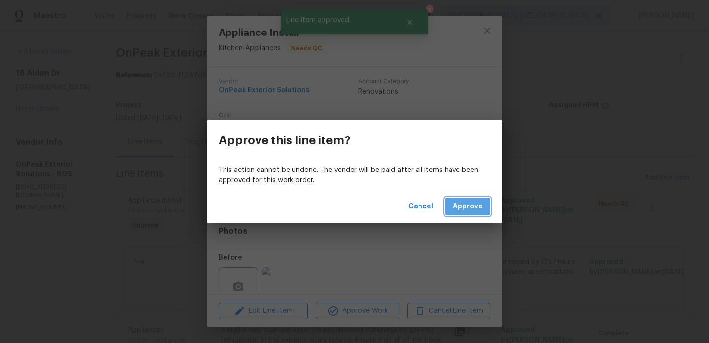
click at [472, 209] on span "Approve" at bounding box center [468, 206] width 30 height 12
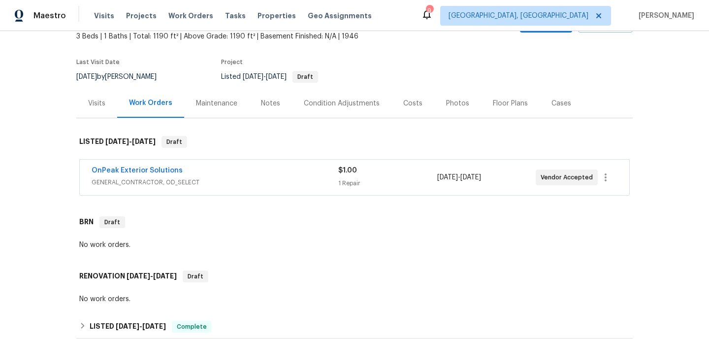
scroll to position [62, 0]
click at [269, 182] on span "GENERAL_CONTRACTOR, OD_SELECT" at bounding box center [215, 181] width 247 height 10
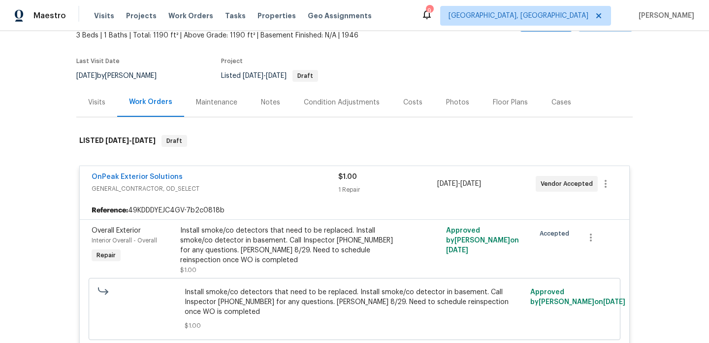
click at [200, 237] on div "Install smoke/co detectors that need to be replaced. Install smoke/co detector …" at bounding box center [288, 244] width 216 height 39
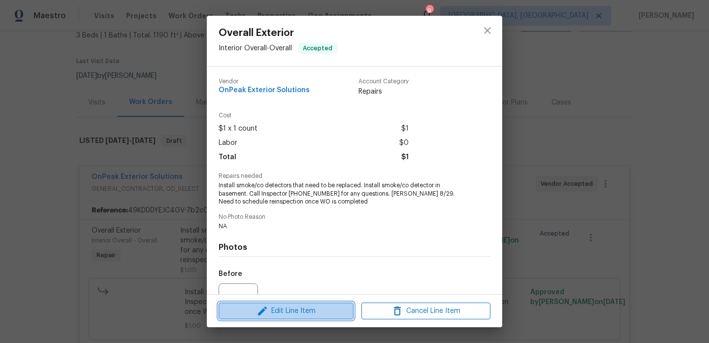
click at [279, 310] on span "Edit Line Item" at bounding box center [286, 311] width 129 height 12
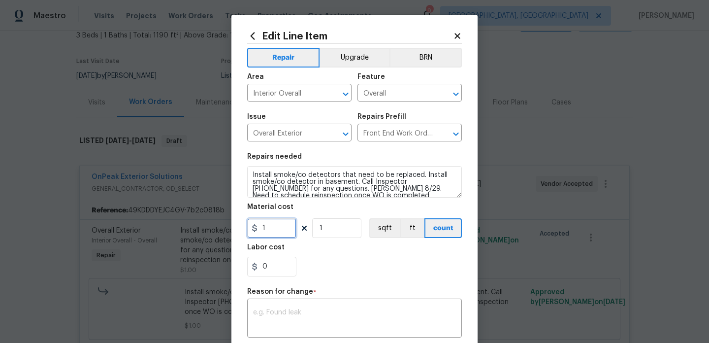
click at [267, 229] on input "1" at bounding box center [271, 228] width 49 height 20
type input "150"
click at [272, 316] on textarea at bounding box center [354, 319] width 203 height 21
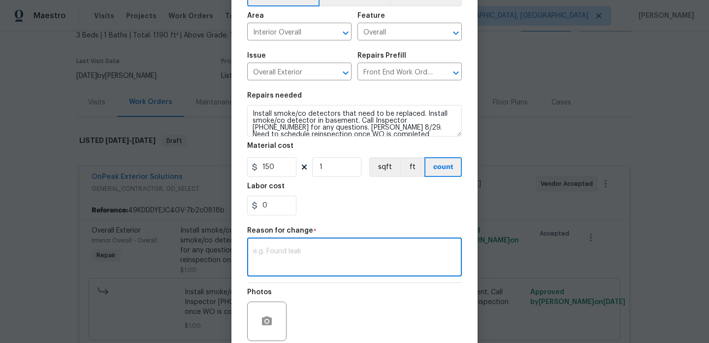
scroll to position [143, 0]
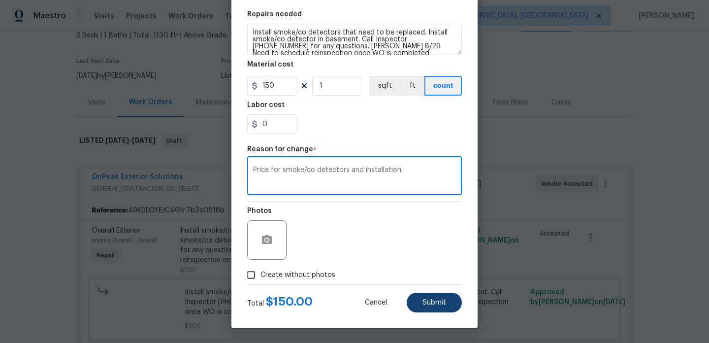
type textarea "Price for smoke/co detectors and installation."
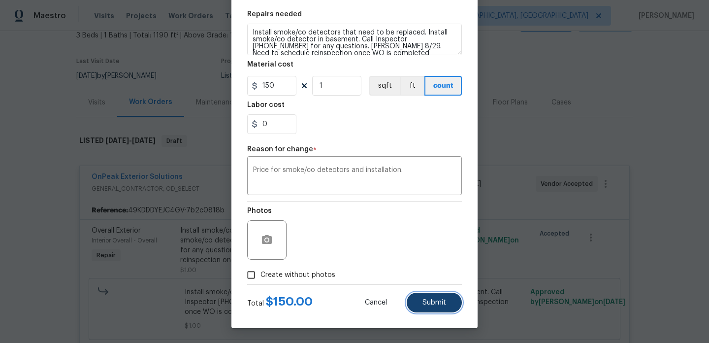
click at [427, 300] on span "Submit" at bounding box center [434, 302] width 24 height 7
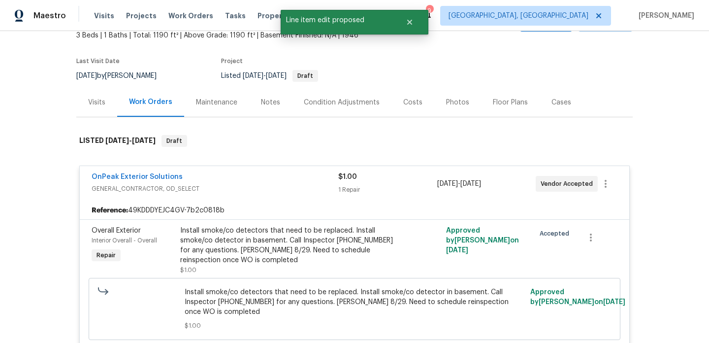
scroll to position [0, 0]
